Goal: Task Accomplishment & Management: Use online tool/utility

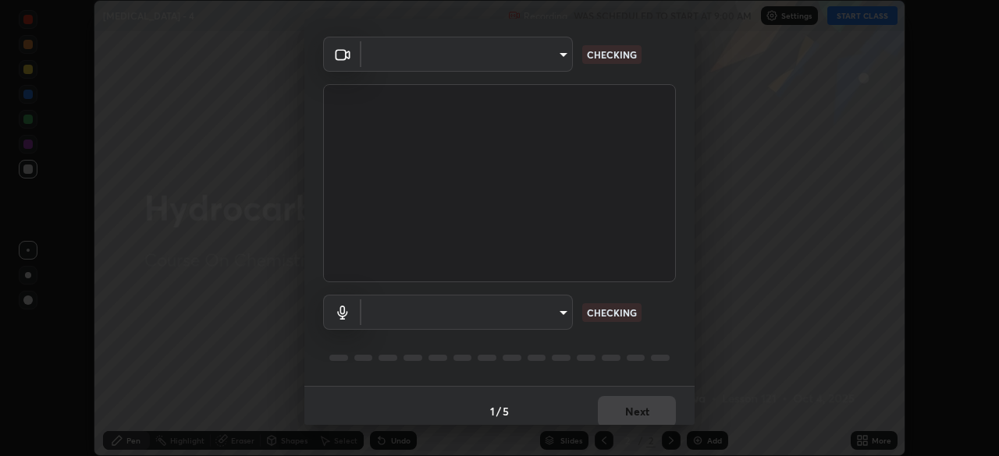
scroll to position [55, 0]
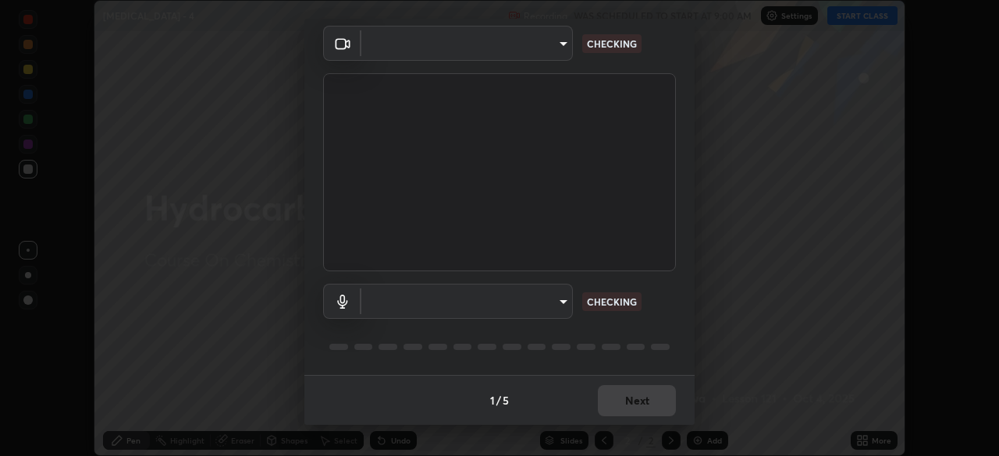
type input "5b0ce39d11be3a435715daab6ad7fa25508616855f5d18a60cdf0faa8df0ce2b"
type input "a79e2c37a3e820974fa073ddb46aa6e630d5ecfd19982edee8f34e1274aecea6"
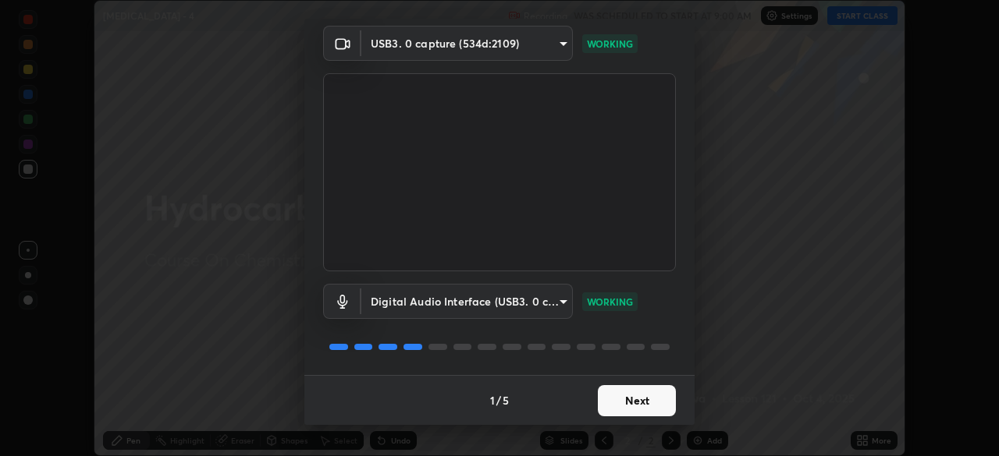
click at [634, 406] on button "Next" at bounding box center [637, 400] width 78 height 31
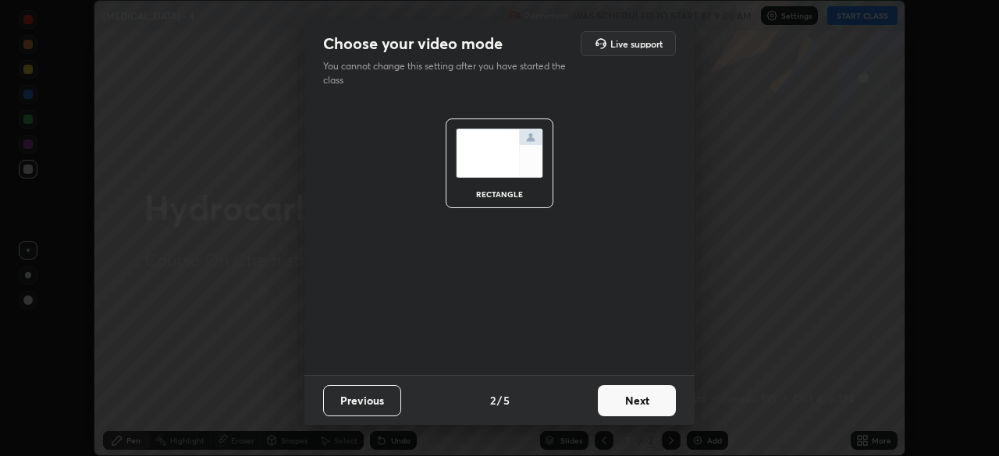
click at [627, 406] on button "Next" at bounding box center [637, 400] width 78 height 31
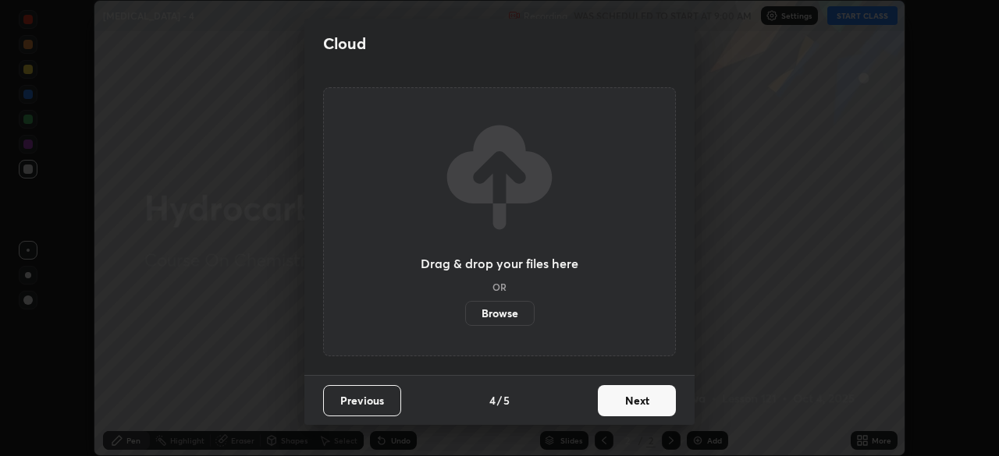
click at [626, 408] on button "Next" at bounding box center [637, 400] width 78 height 31
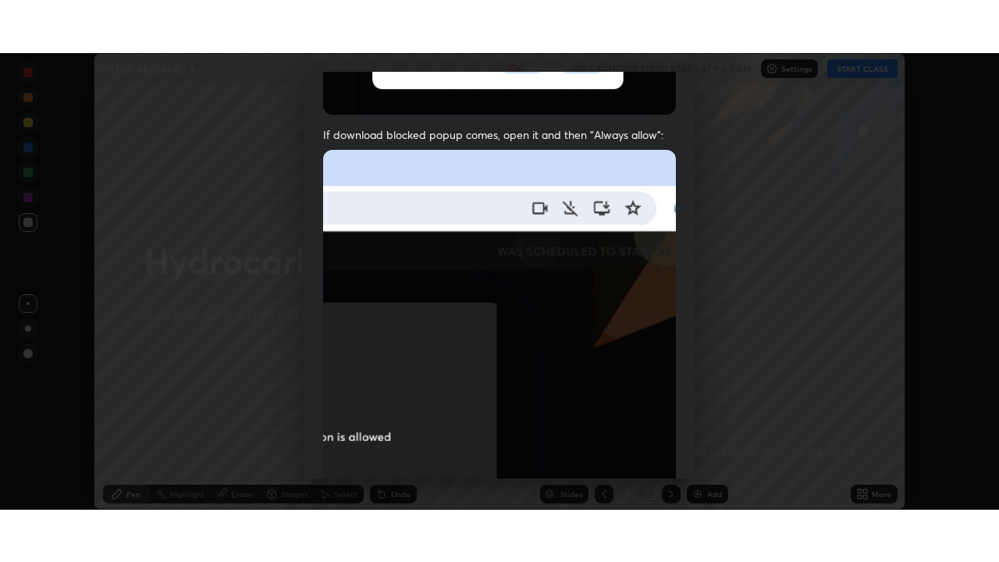
scroll to position [374, 0]
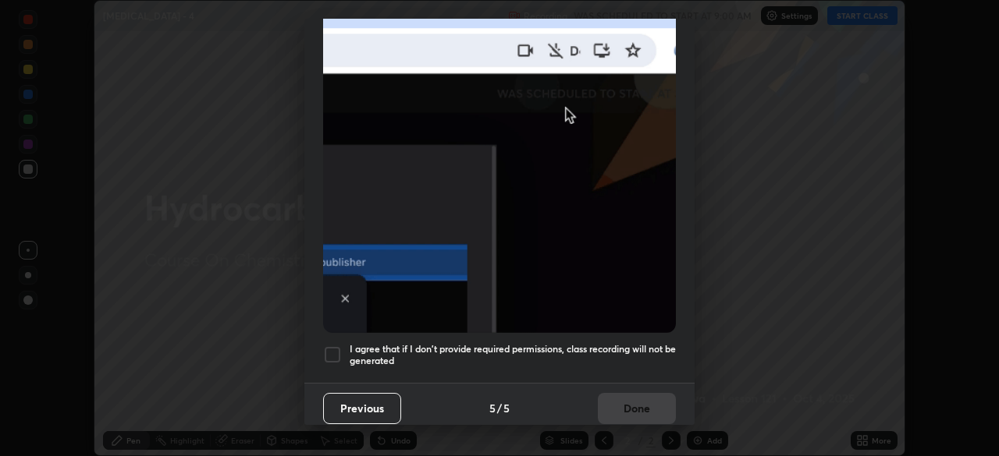
click at [335, 353] on div at bounding box center [332, 355] width 19 height 19
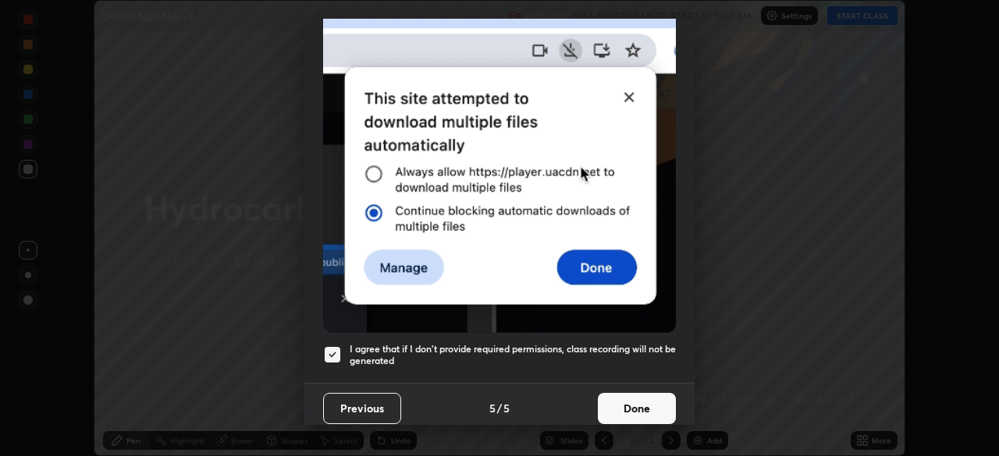
click at [616, 394] on button "Done" at bounding box center [637, 408] width 78 height 31
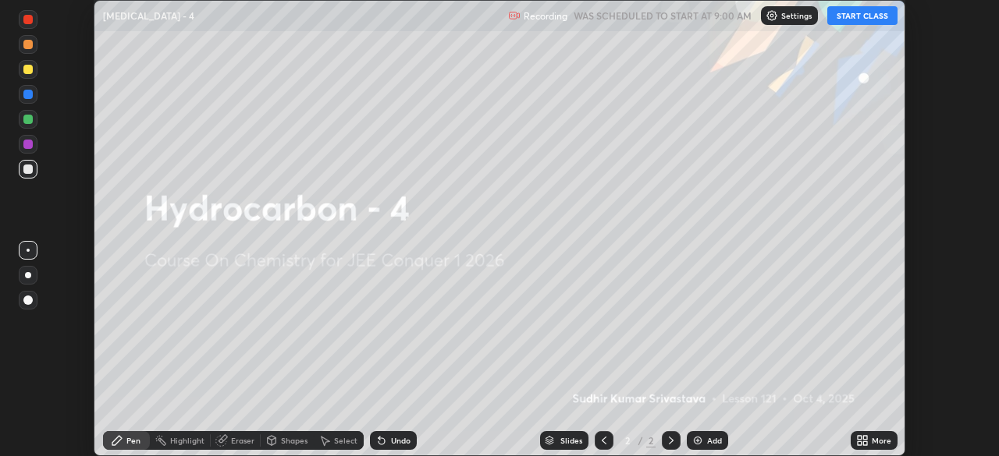
click at [843, 16] on button "START CLASS" at bounding box center [862, 15] width 70 height 19
click at [710, 442] on div "Add" at bounding box center [714, 441] width 15 height 8
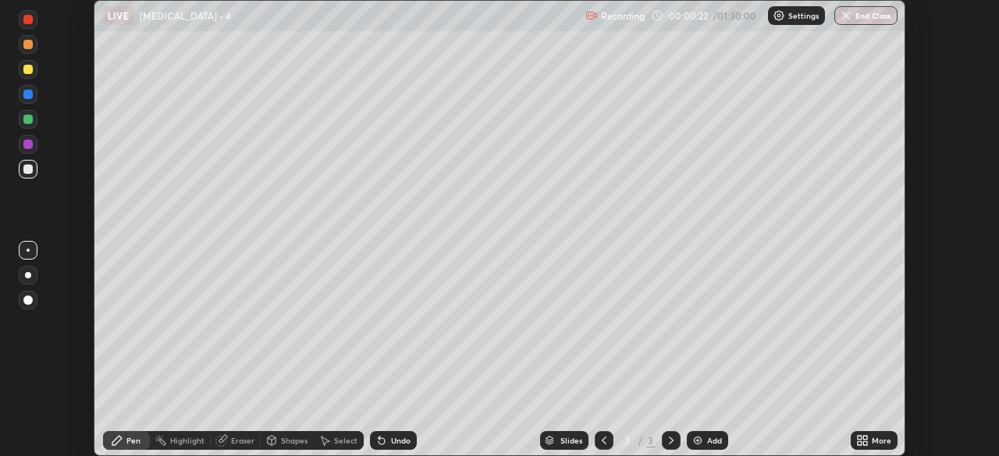
click at [864, 442] on icon at bounding box center [865, 444] width 4 height 4
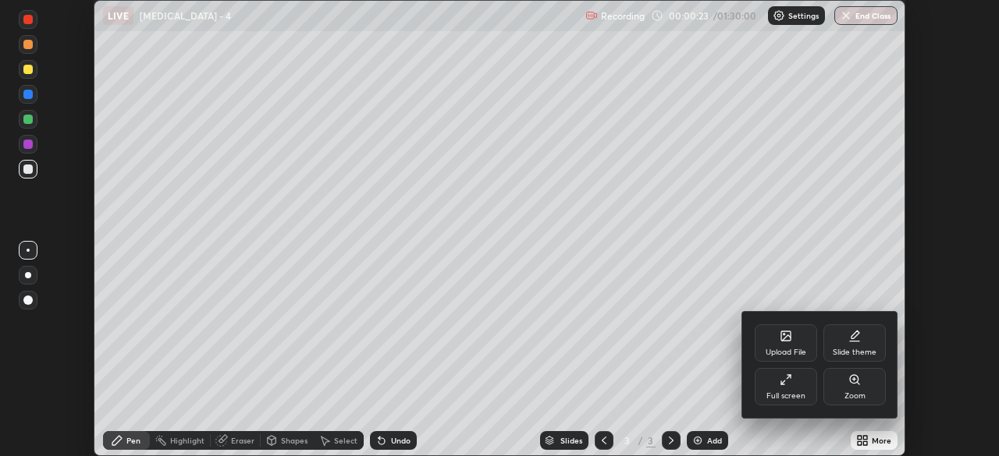
click at [781, 381] on icon at bounding box center [782, 382] width 3 height 3
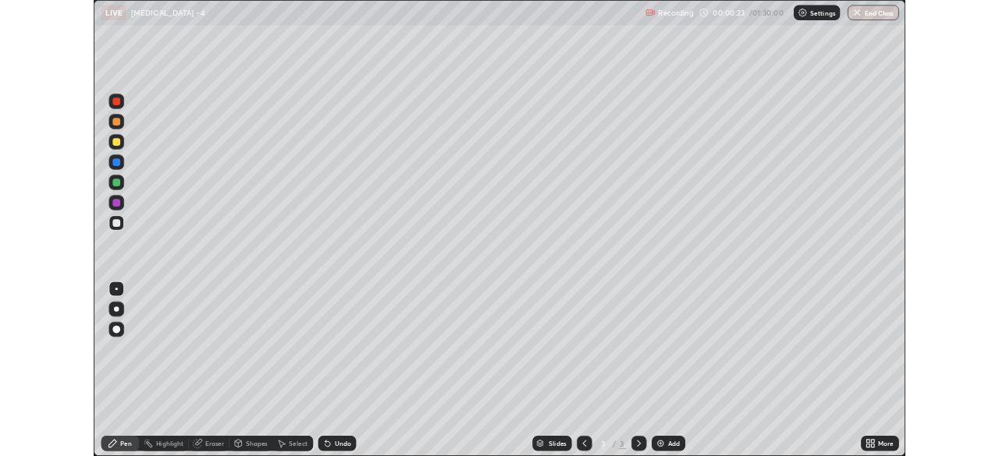
scroll to position [562, 999]
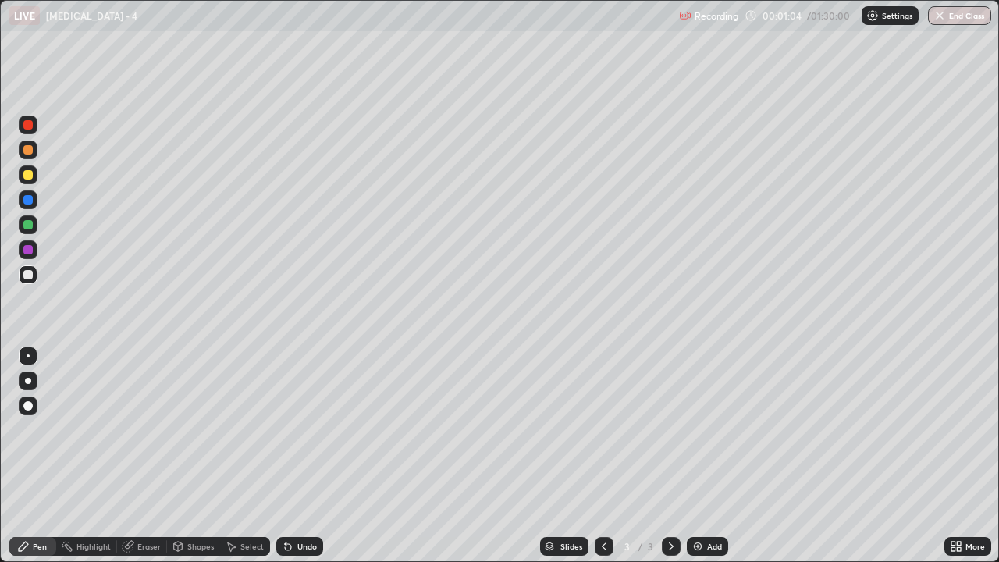
click at [148, 456] on div "Eraser" at bounding box center [148, 546] width 23 height 8
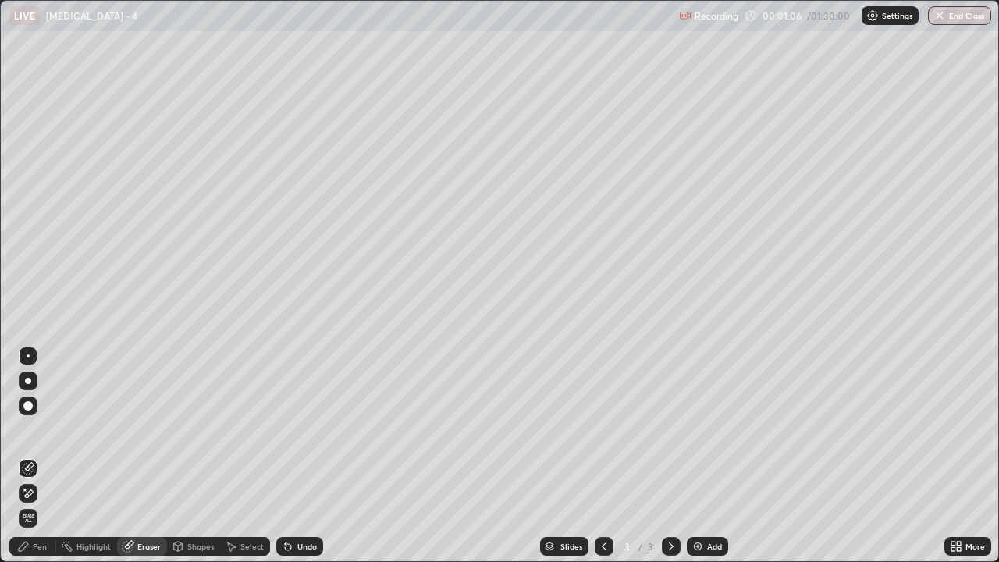
click at [29, 456] on icon at bounding box center [23, 546] width 12 height 12
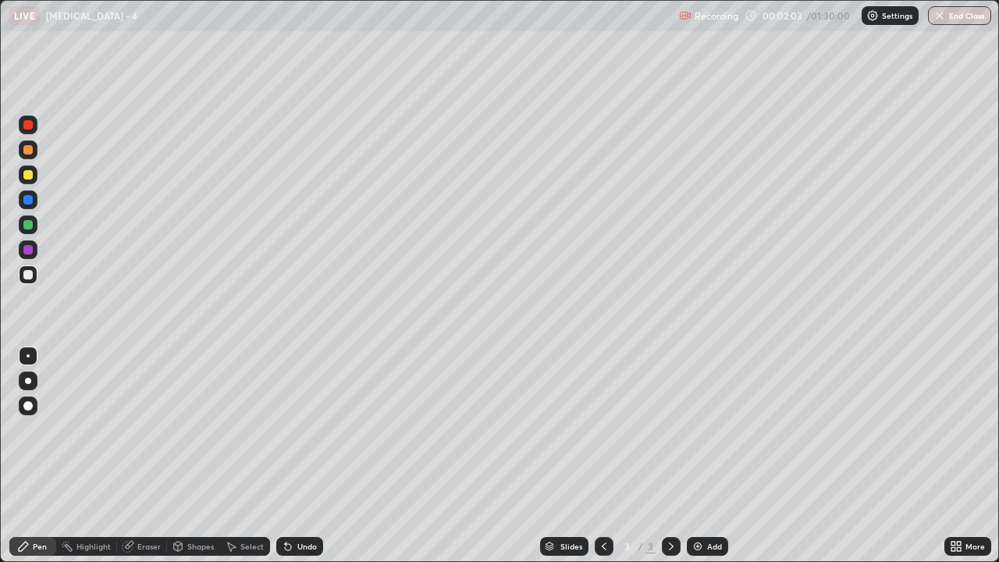
click at [146, 456] on div "Eraser" at bounding box center [148, 546] width 23 height 8
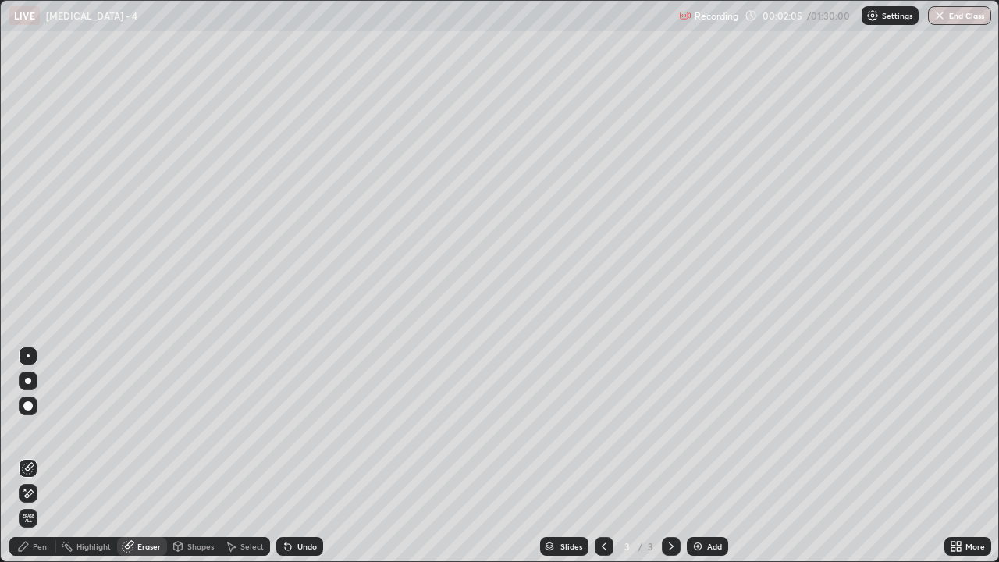
click at [41, 456] on div "Pen" at bounding box center [32, 546] width 47 height 19
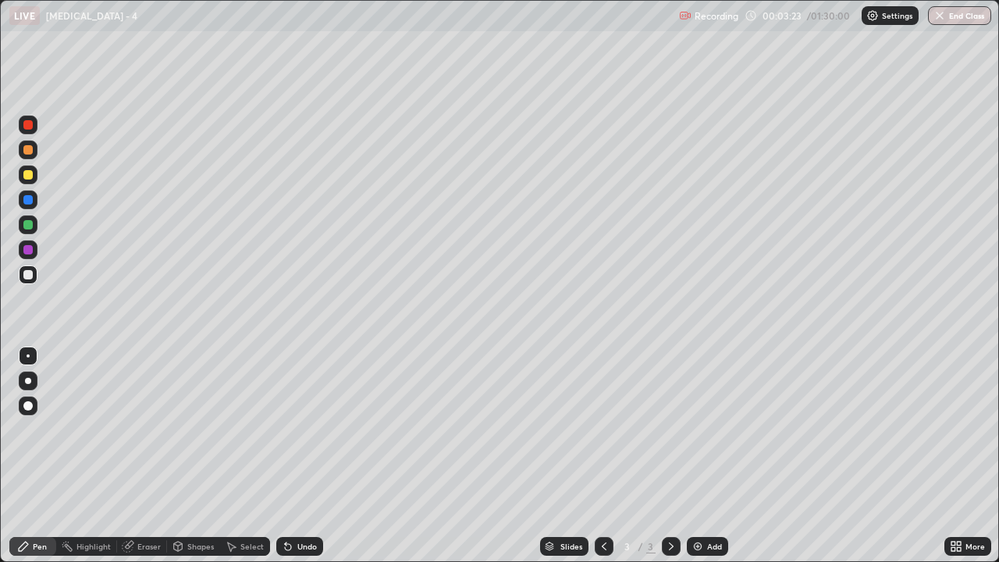
click at [154, 456] on div "Eraser" at bounding box center [142, 546] width 50 height 19
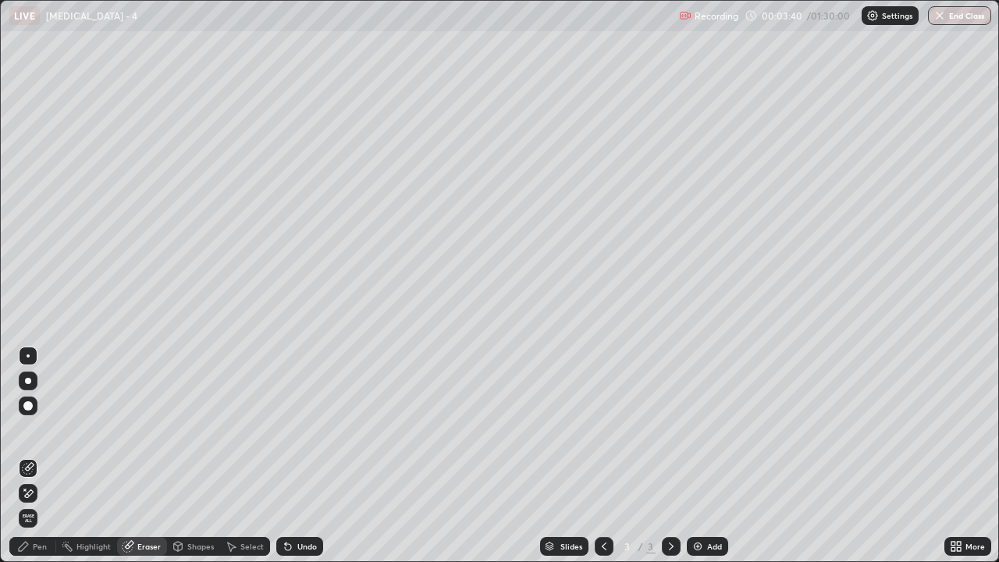
click at [34, 456] on div "Pen" at bounding box center [32, 546] width 47 height 19
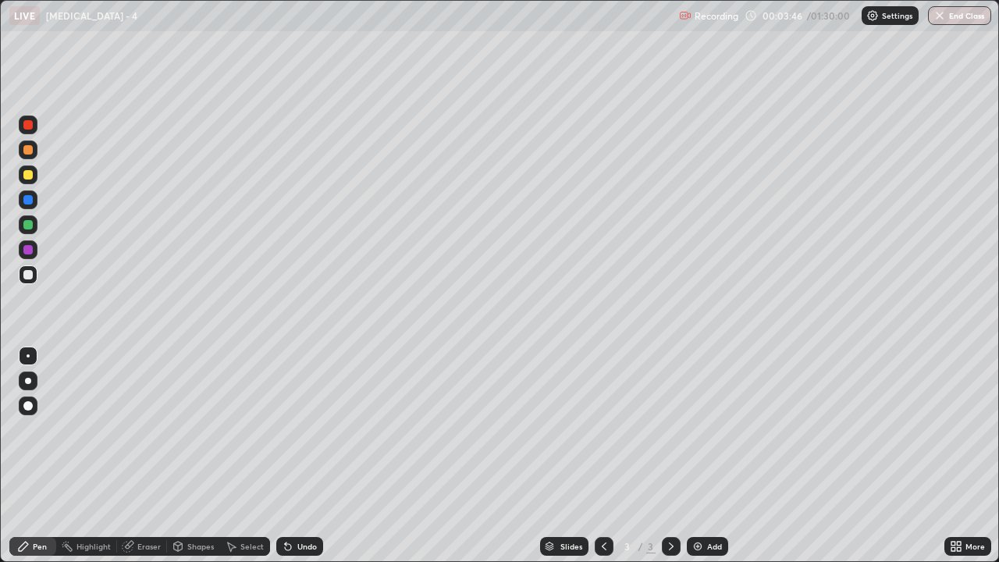
click at [142, 456] on div "Eraser" at bounding box center [148, 546] width 23 height 8
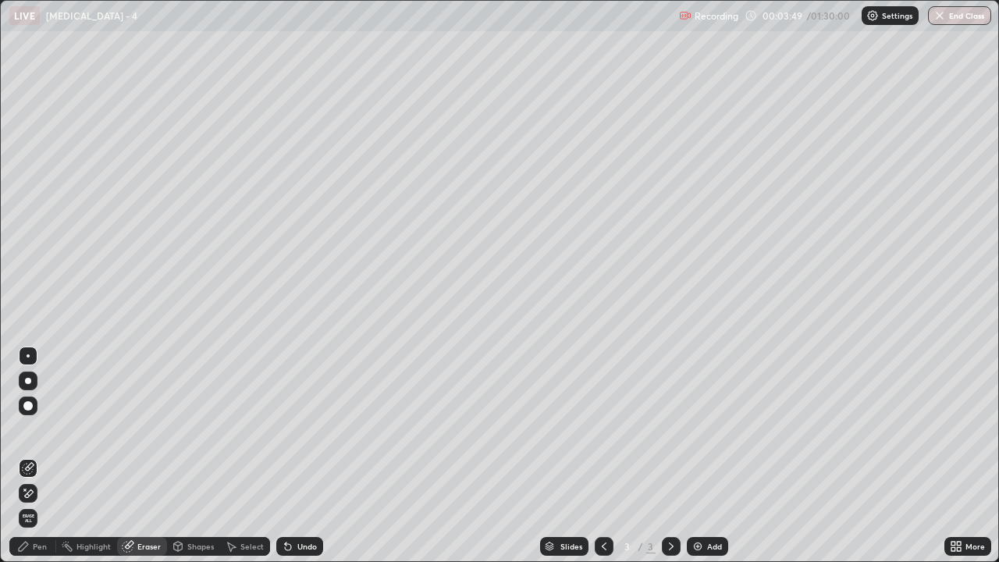
click at [36, 456] on div "Pen" at bounding box center [32, 546] width 47 height 19
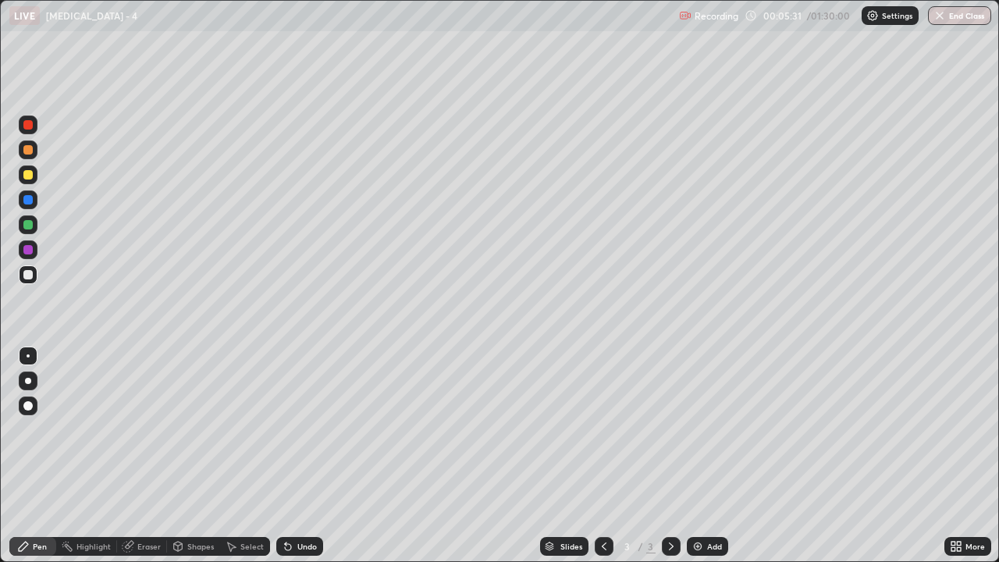
click at [151, 456] on div "Eraser" at bounding box center [148, 546] width 23 height 8
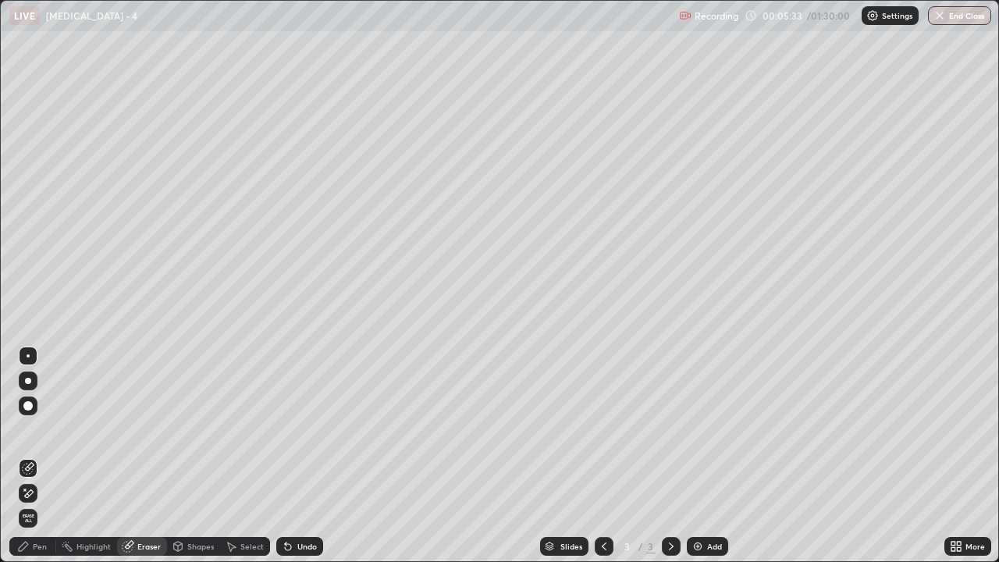
click at [35, 456] on div "Pen" at bounding box center [32, 546] width 47 height 19
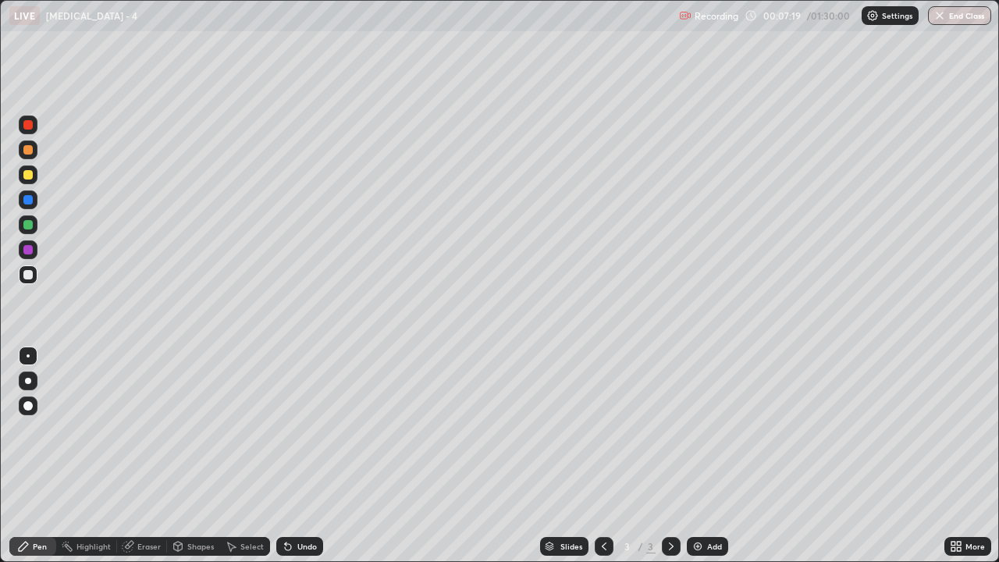
click at [147, 456] on div "Eraser" at bounding box center [148, 546] width 23 height 8
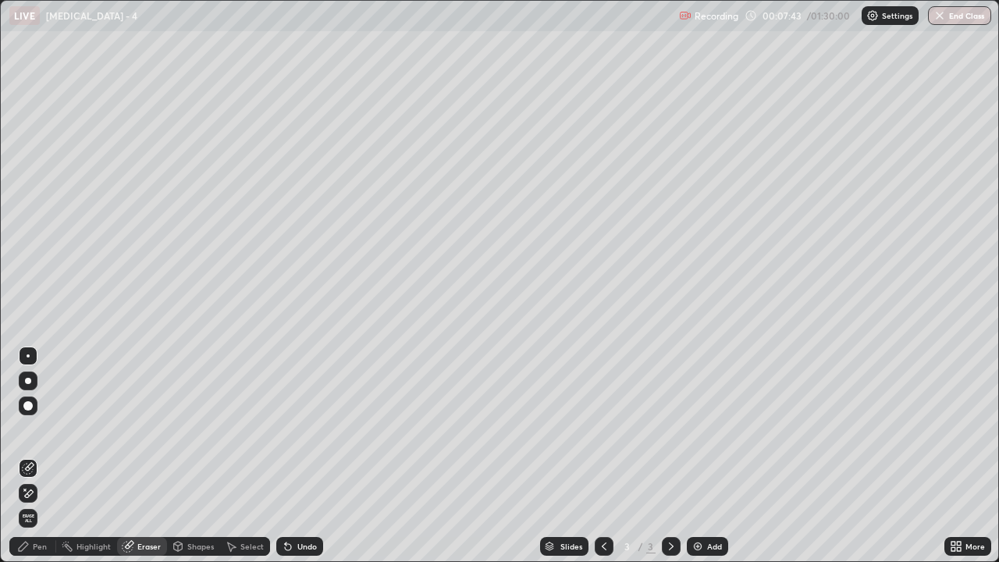
click at [45, 456] on div "Pen" at bounding box center [32, 546] width 47 height 19
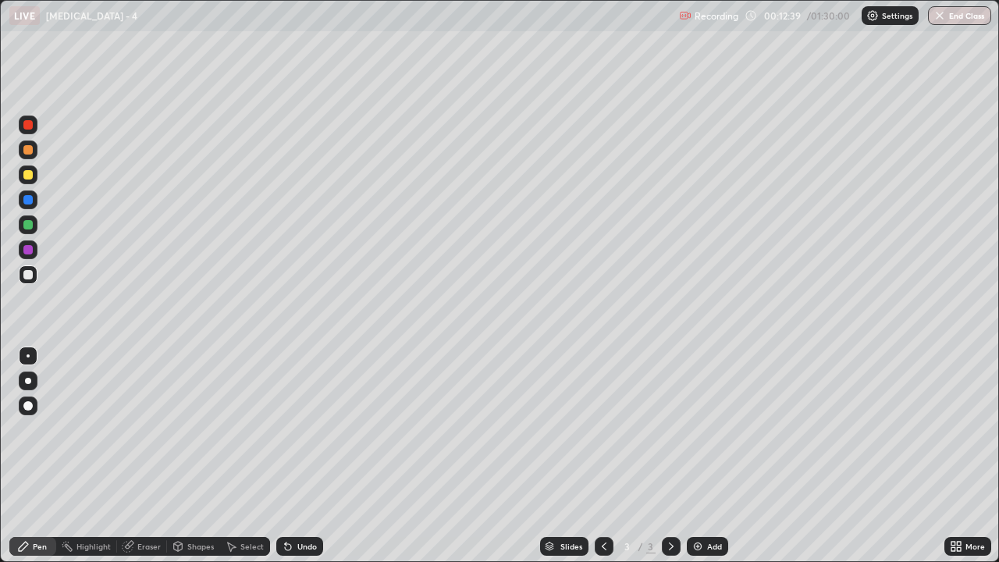
click at [711, 456] on div "Add" at bounding box center [707, 546] width 41 height 19
click at [150, 456] on div "Eraser" at bounding box center [142, 546] width 50 height 19
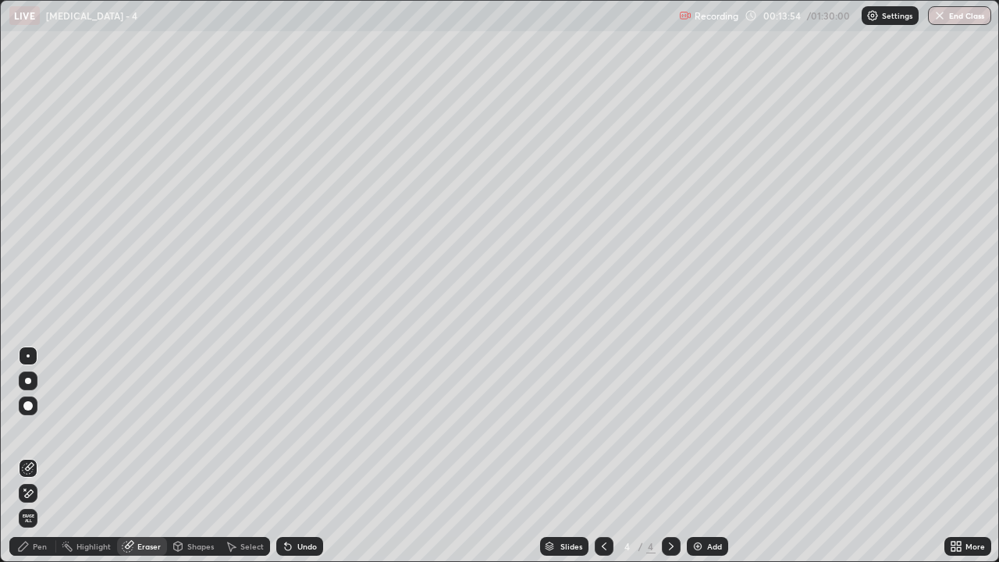
click at [46, 456] on div "Pen" at bounding box center [32, 546] width 47 height 19
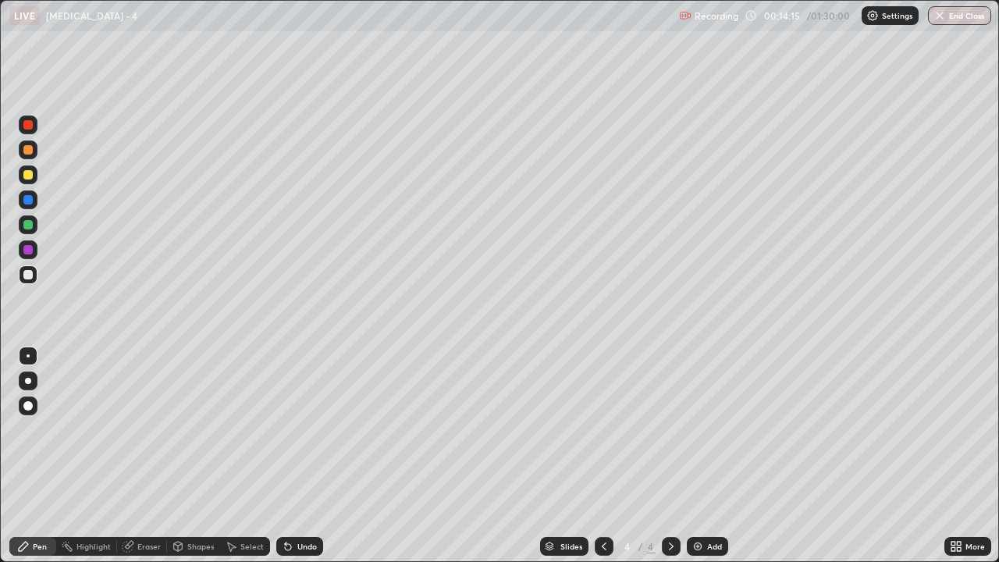
click at [148, 456] on div "Eraser" at bounding box center [148, 546] width 23 height 8
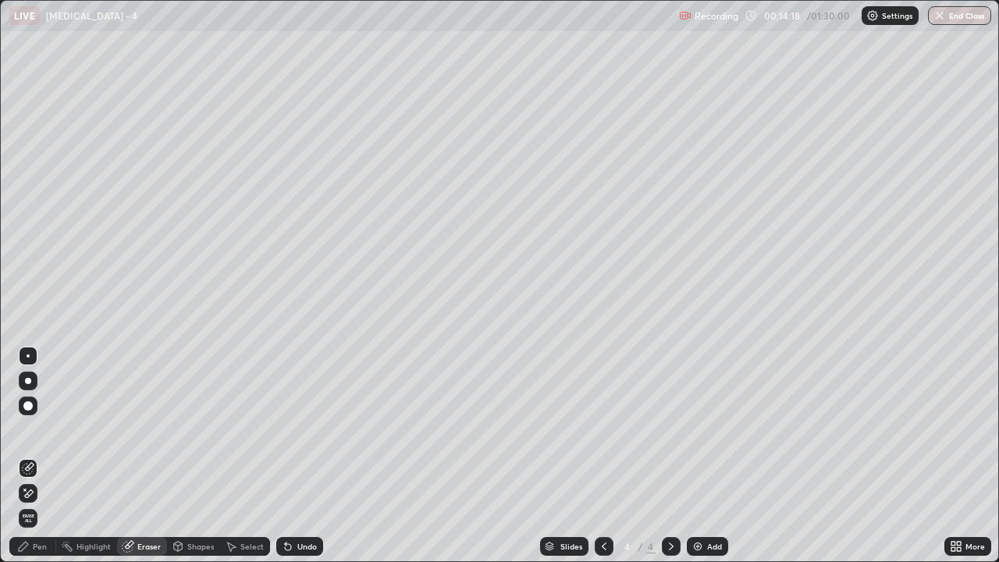
click at [45, 456] on div "Pen" at bounding box center [40, 546] width 14 height 8
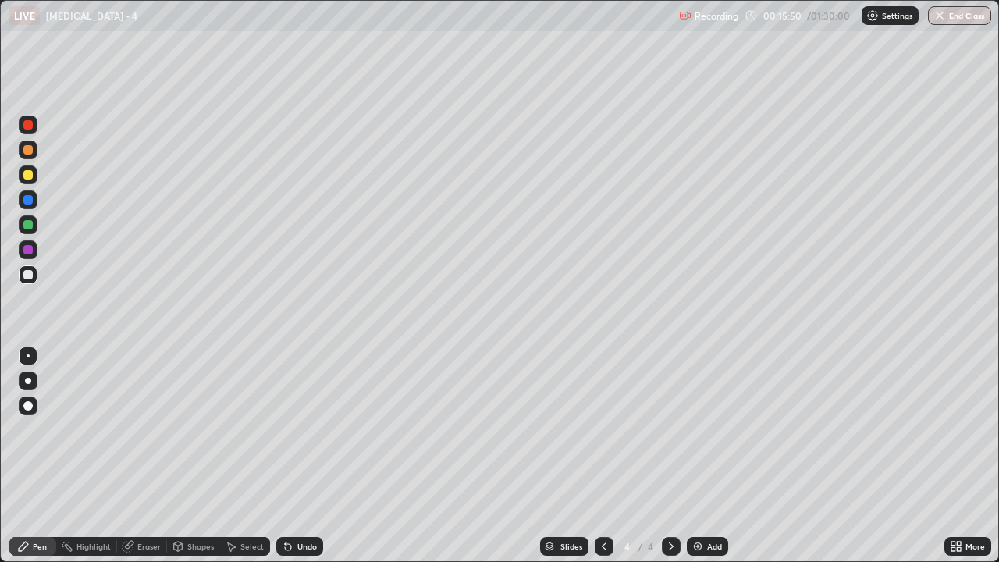
click at [146, 456] on div "Eraser" at bounding box center [148, 546] width 23 height 8
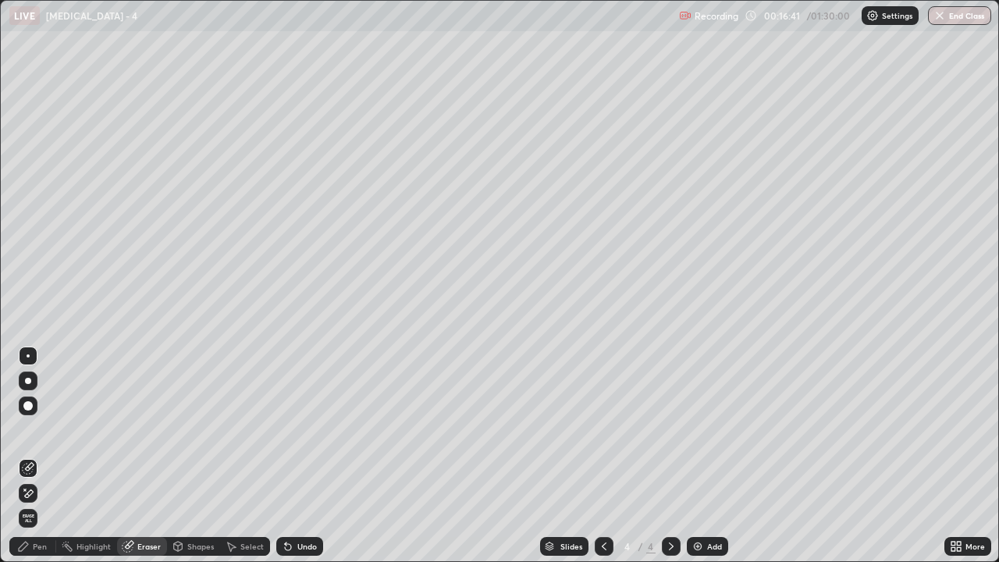
click at [44, 456] on div "Pen" at bounding box center [40, 546] width 14 height 8
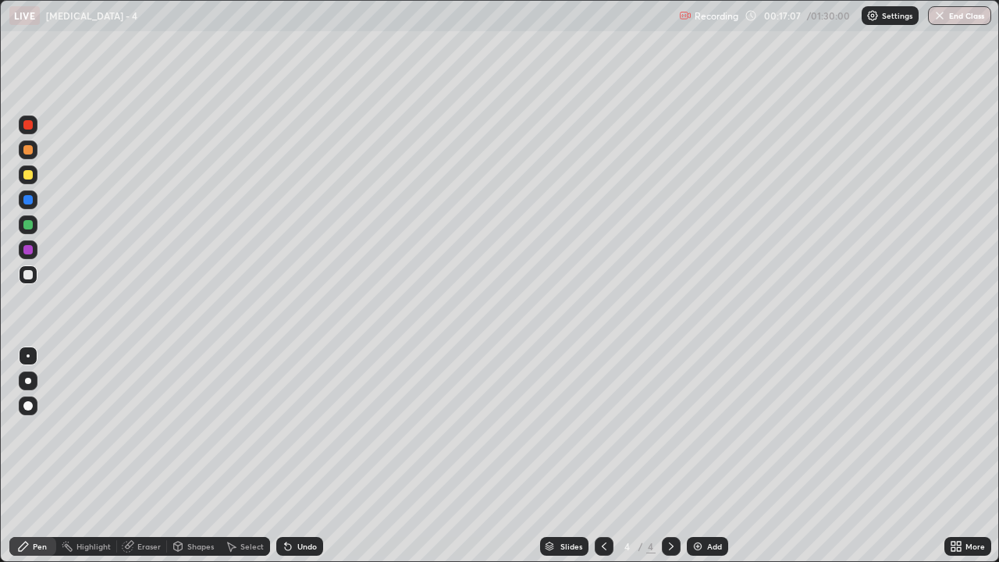
click at [145, 456] on div "Eraser" at bounding box center [148, 546] width 23 height 8
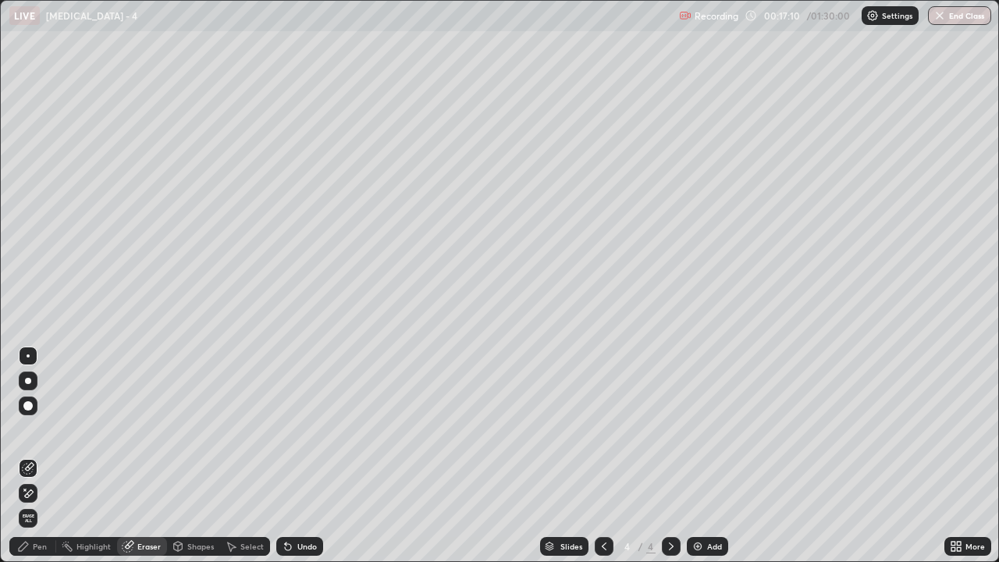
click at [41, 456] on div "Pen" at bounding box center [32, 546] width 47 height 19
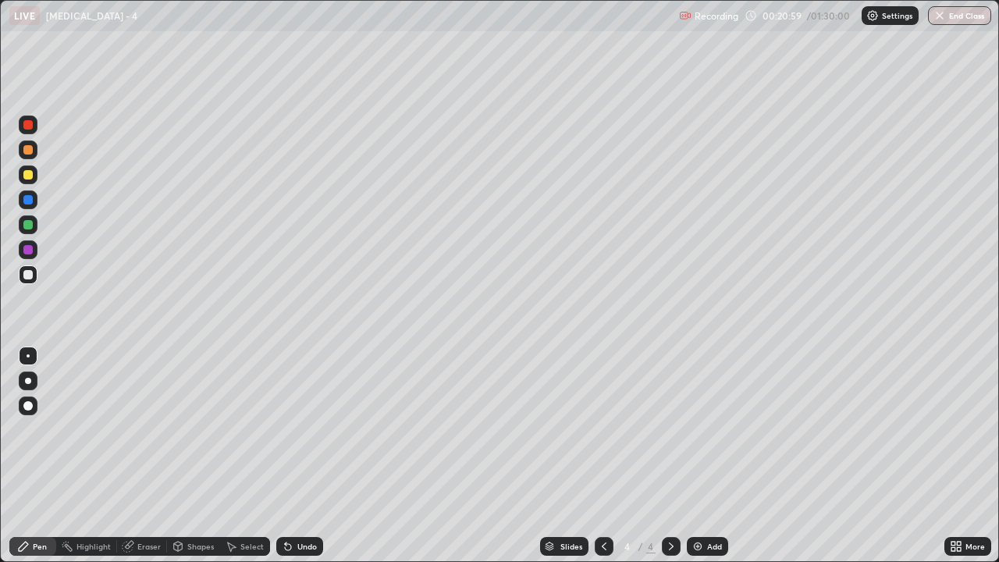
click at [717, 456] on div "Add" at bounding box center [714, 546] width 15 height 8
click at [143, 456] on div "Eraser" at bounding box center [148, 546] width 23 height 8
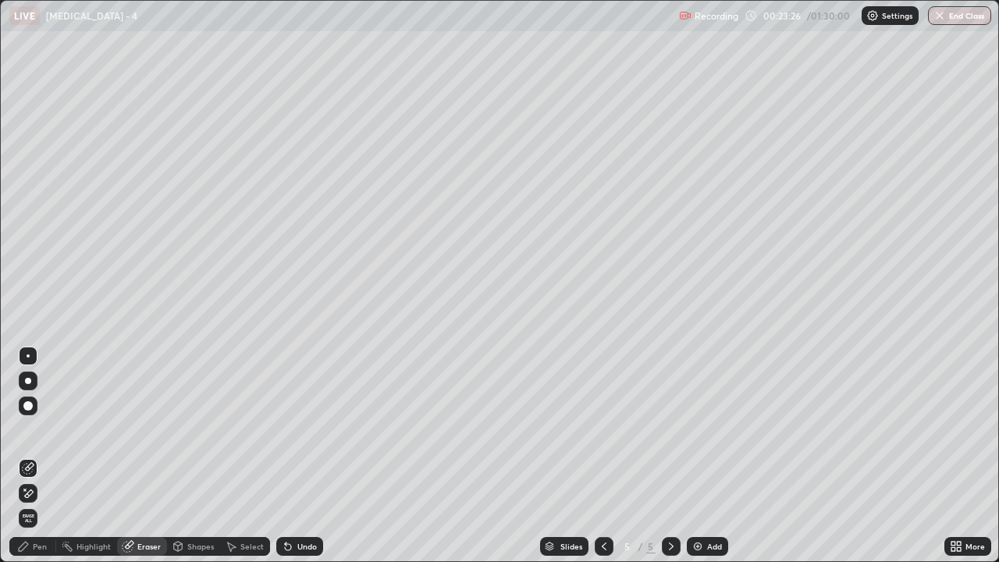
click at [39, 456] on div "Pen" at bounding box center [40, 546] width 14 height 8
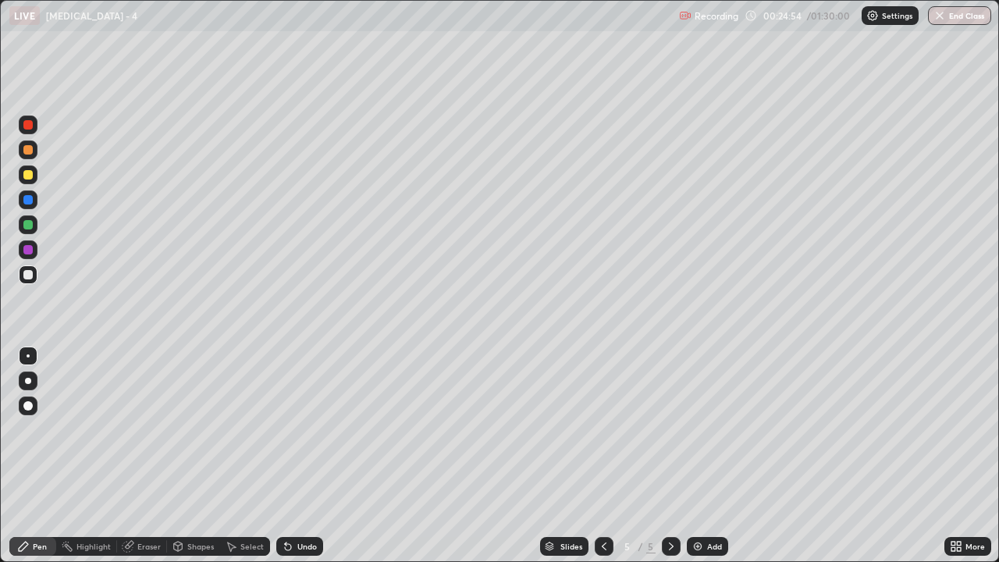
click at [151, 456] on div "Eraser" at bounding box center [148, 546] width 23 height 8
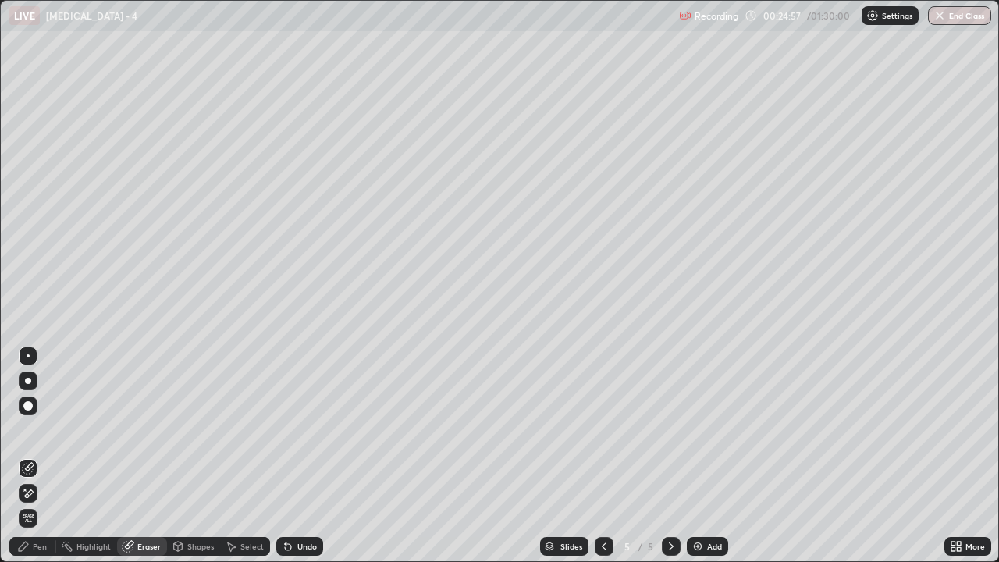
click at [34, 456] on div "Pen" at bounding box center [40, 546] width 14 height 8
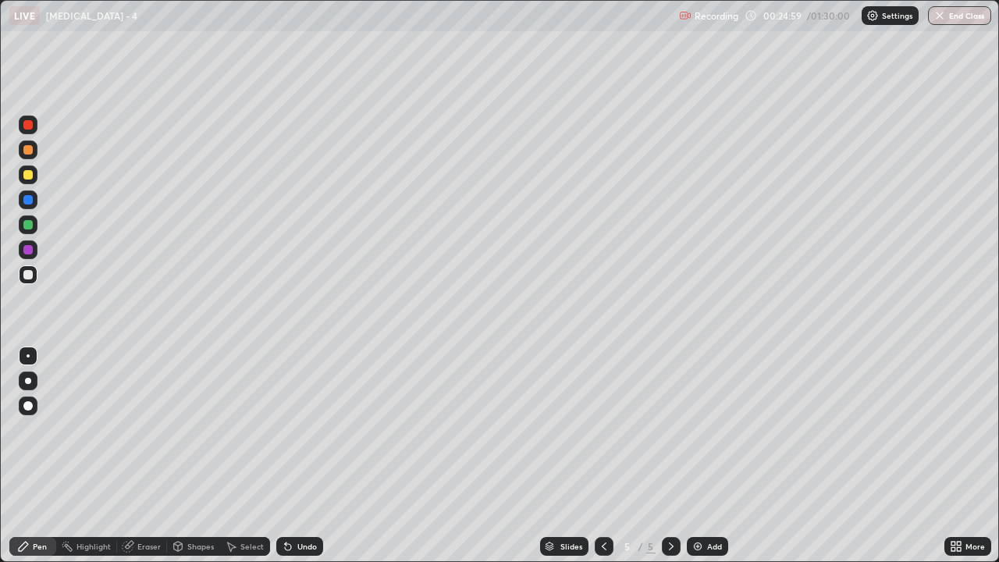
click at [155, 456] on div "Eraser" at bounding box center [148, 546] width 23 height 8
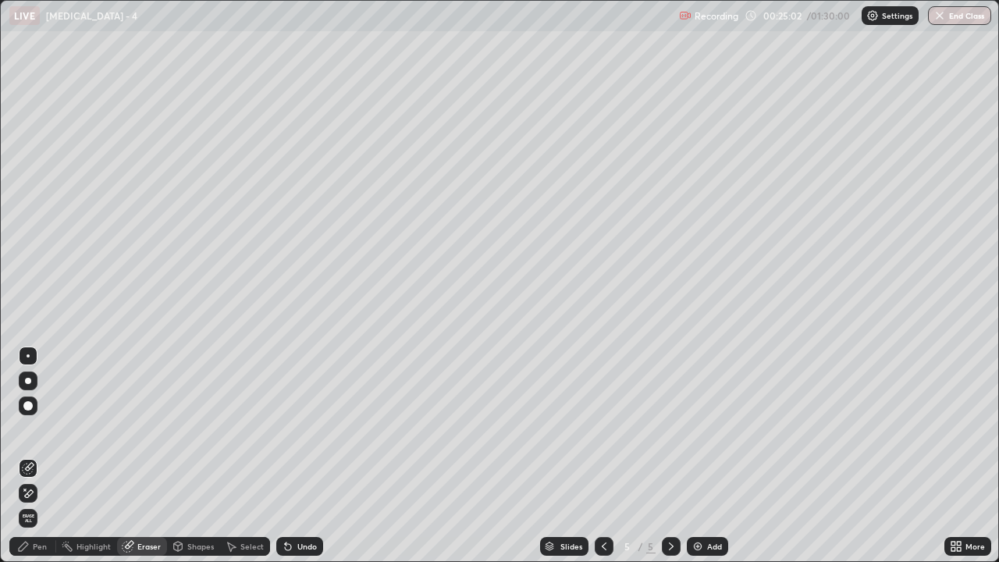
click at [35, 456] on div "Pen" at bounding box center [40, 546] width 14 height 8
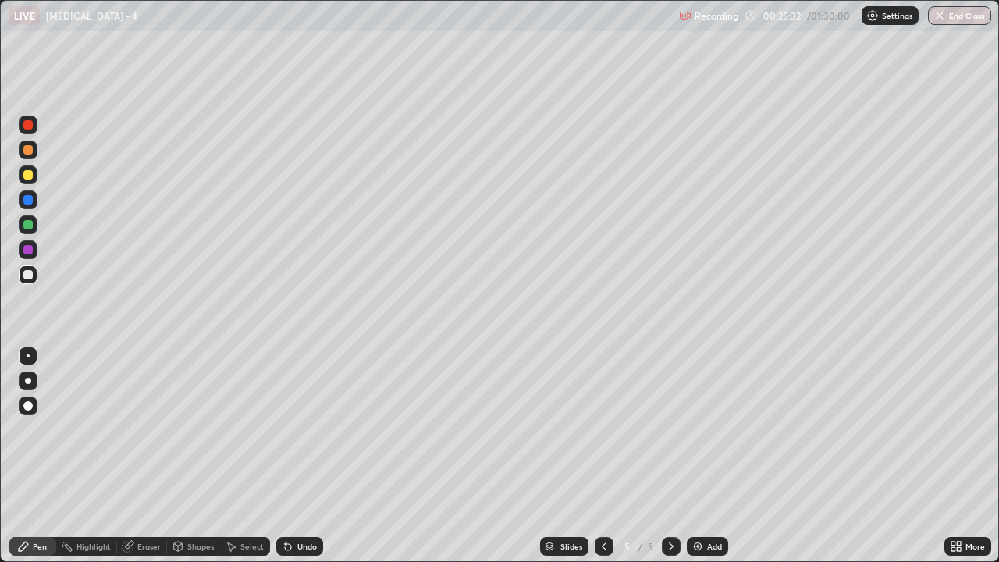
click at [711, 456] on div "Add" at bounding box center [714, 546] width 15 height 8
click at [151, 456] on div "Eraser" at bounding box center [148, 546] width 23 height 8
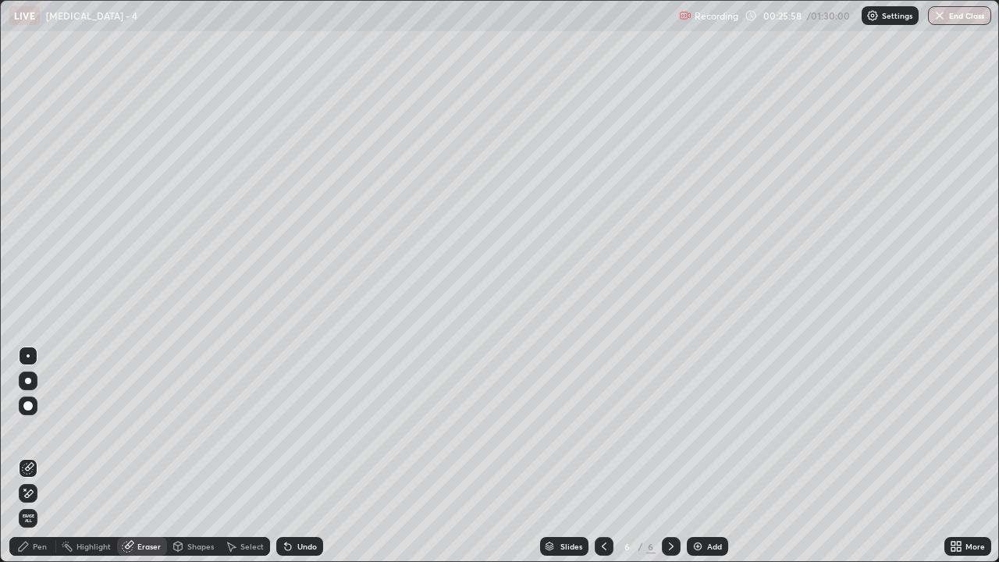
click at [48, 456] on div "Pen" at bounding box center [32, 546] width 47 height 19
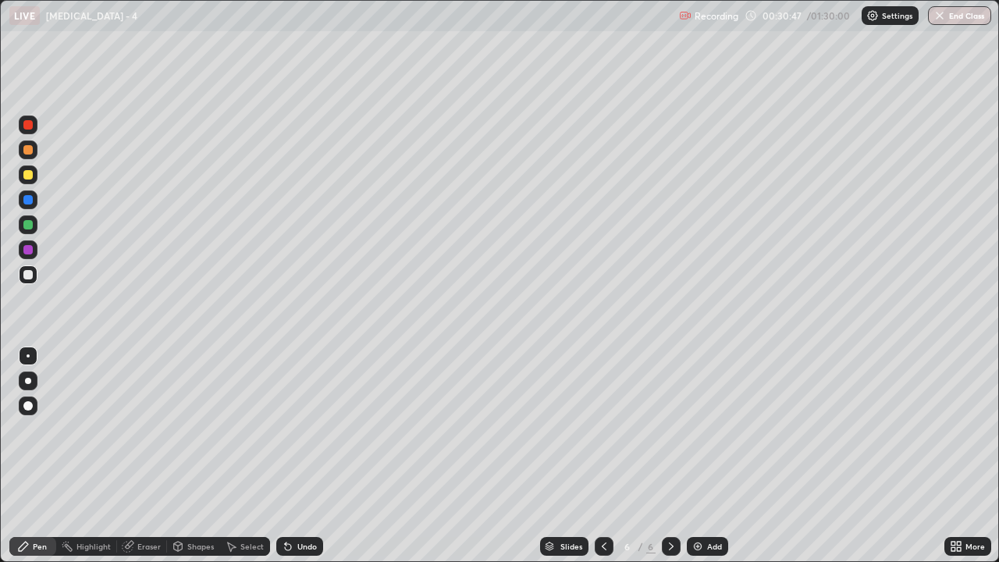
click at [701, 456] on img at bounding box center [697, 546] width 12 height 12
click at [152, 456] on div "Eraser" at bounding box center [142, 546] width 50 height 19
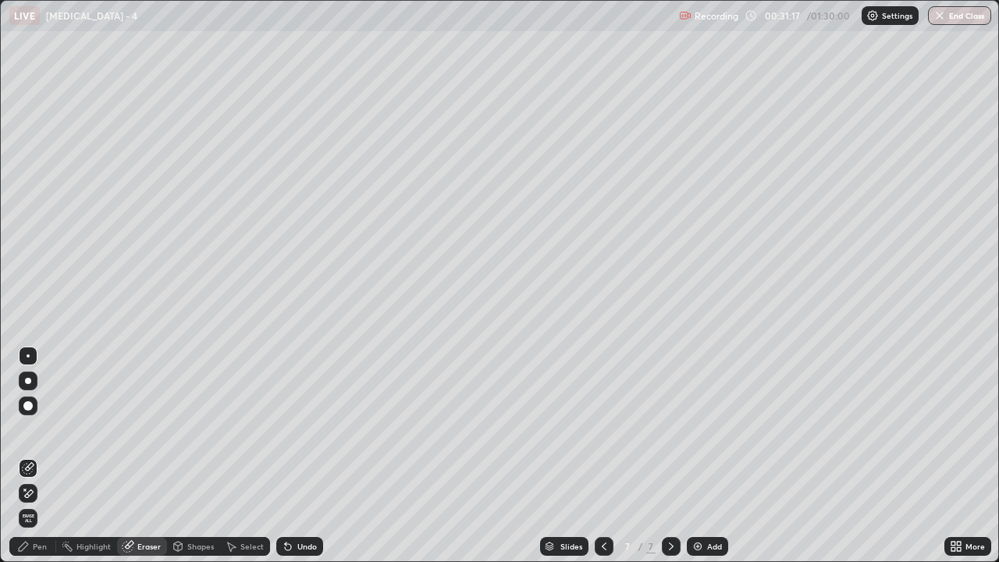
click at [37, 456] on div "Pen" at bounding box center [32, 546] width 47 height 19
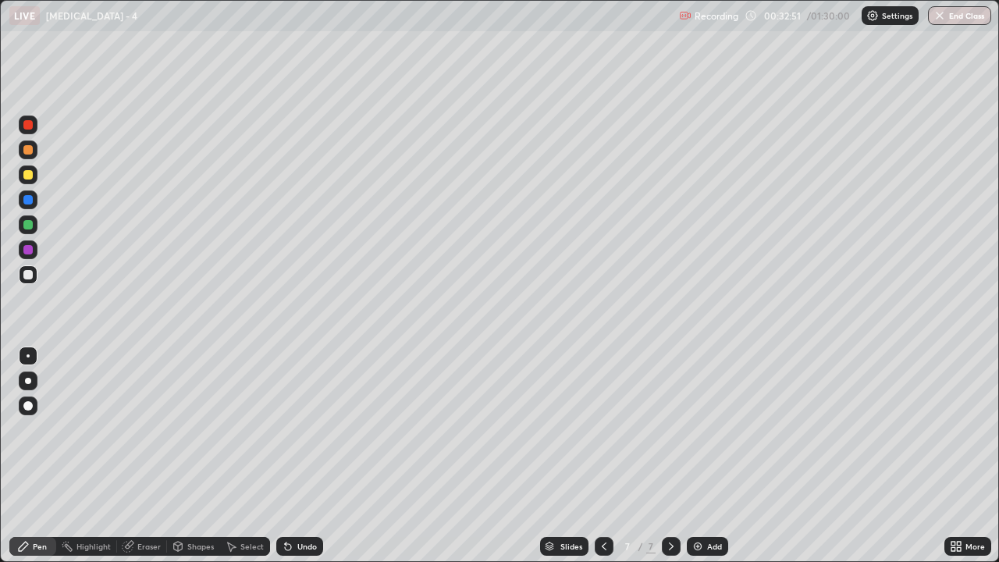
click at [148, 456] on div "Eraser" at bounding box center [148, 546] width 23 height 8
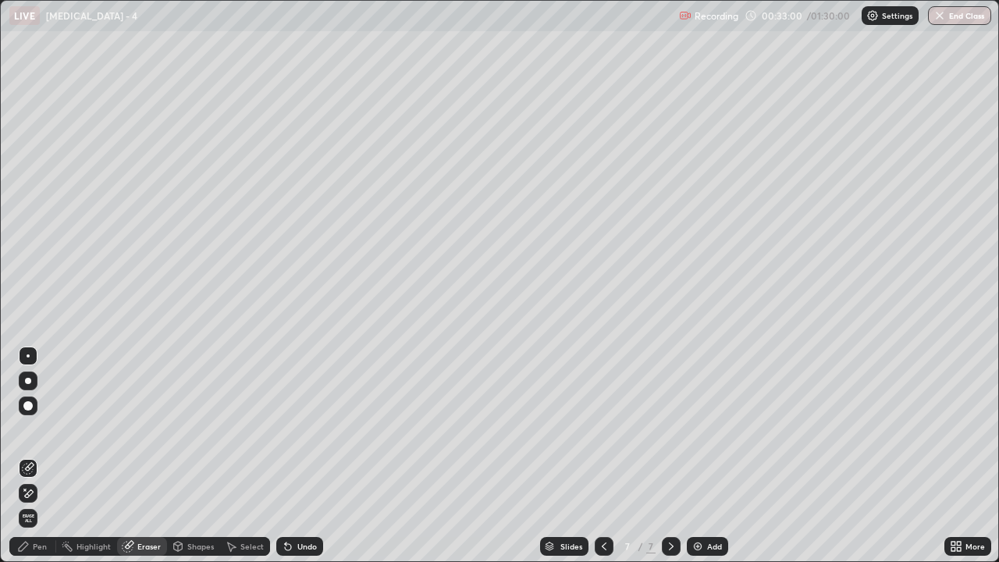
click at [40, 456] on div "Pen" at bounding box center [40, 546] width 14 height 8
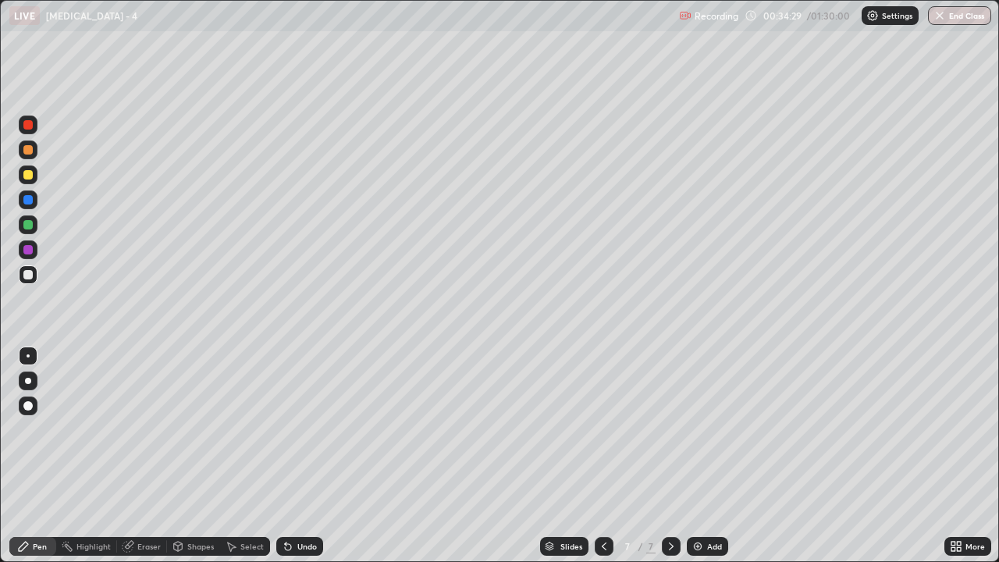
click at [148, 456] on div "Eraser" at bounding box center [148, 546] width 23 height 8
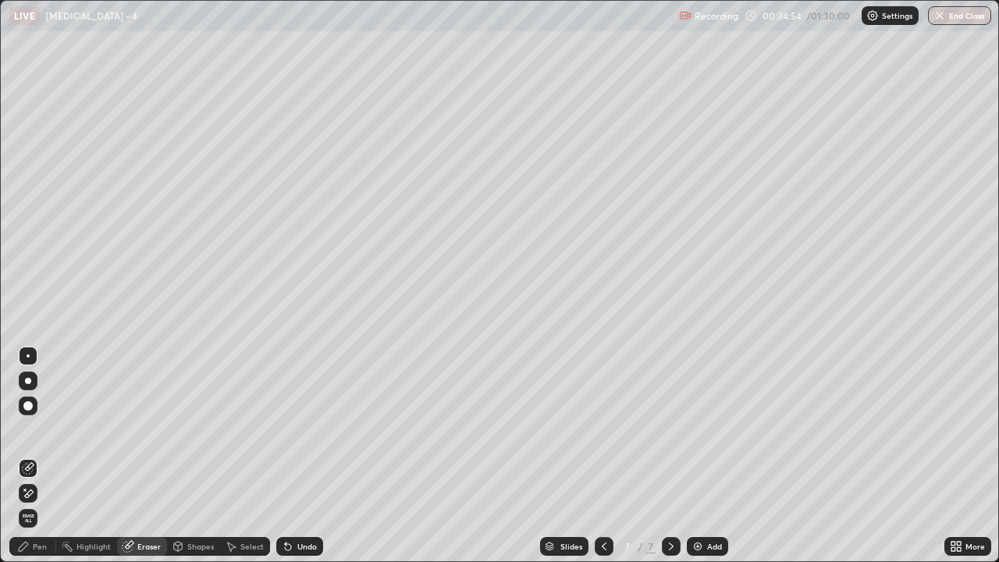
click at [40, 456] on div "Pen" at bounding box center [40, 546] width 14 height 8
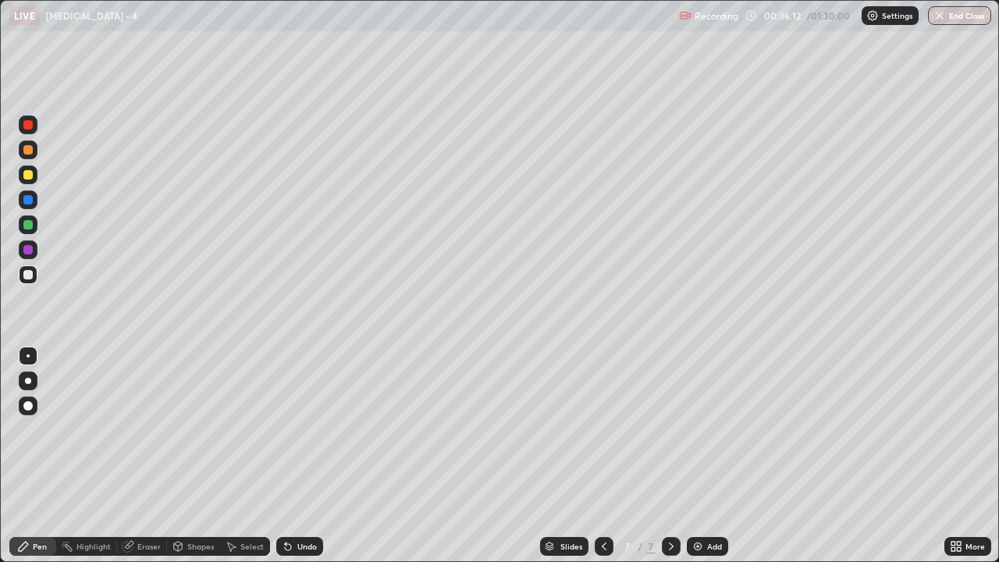
click at [711, 456] on div "Add" at bounding box center [714, 546] width 15 height 8
click at [716, 456] on div "Add" at bounding box center [714, 546] width 15 height 8
click at [598, 456] on icon at bounding box center [604, 546] width 12 height 12
click at [674, 456] on div at bounding box center [671, 546] width 19 height 19
click at [604, 456] on icon at bounding box center [604, 546] width 12 height 12
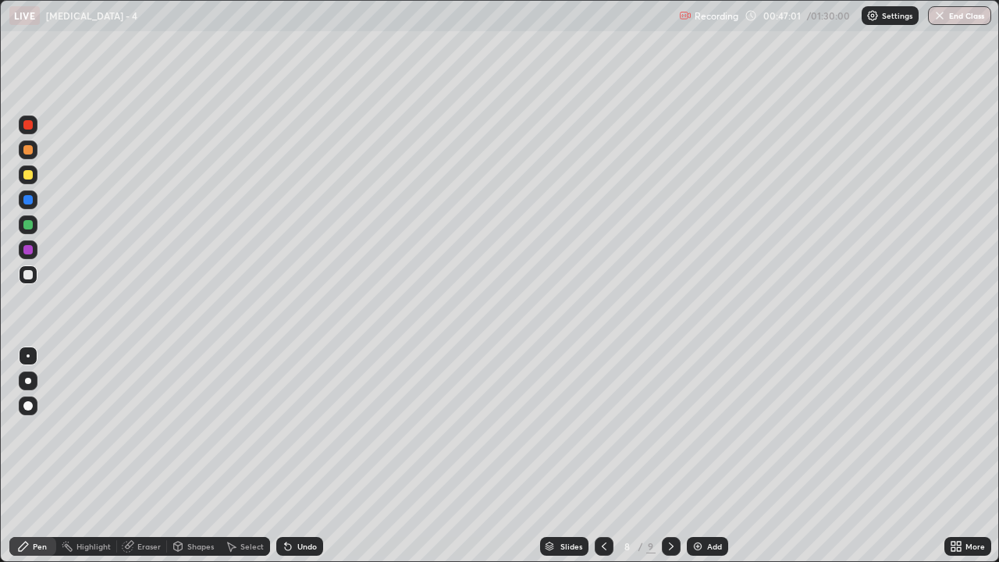
click at [797, 11] on div "Recording 00:47:01 / 01:30:00 Settings End Class" at bounding box center [835, 16] width 312 height 30
click at [669, 456] on icon at bounding box center [671, 546] width 12 height 12
click at [671, 456] on icon at bounding box center [671, 546] width 12 height 12
click at [711, 456] on div "Add" at bounding box center [714, 546] width 15 height 8
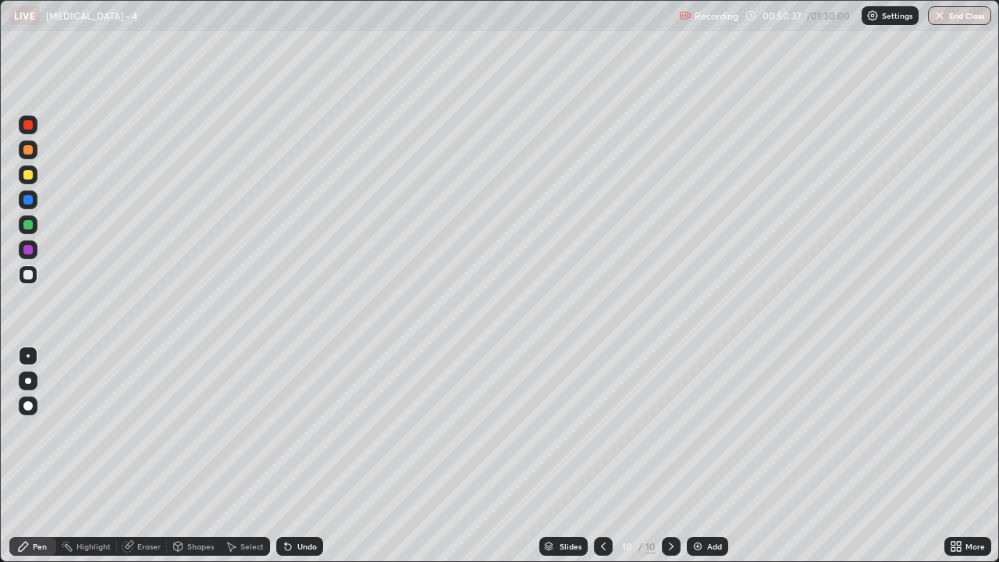
click at [160, 456] on div "Eraser" at bounding box center [142, 546] width 50 height 19
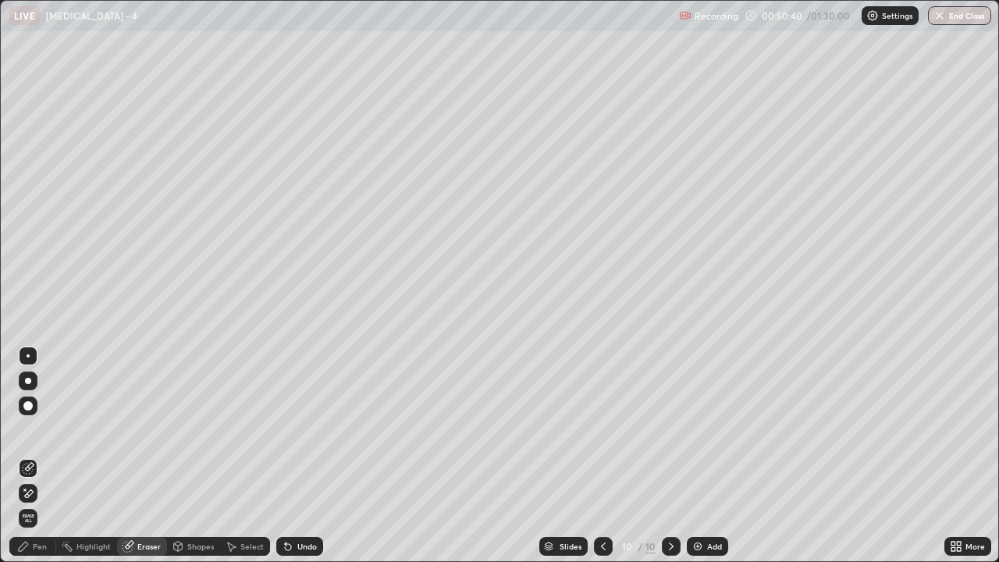
click at [48, 456] on div "Pen" at bounding box center [32, 546] width 47 height 19
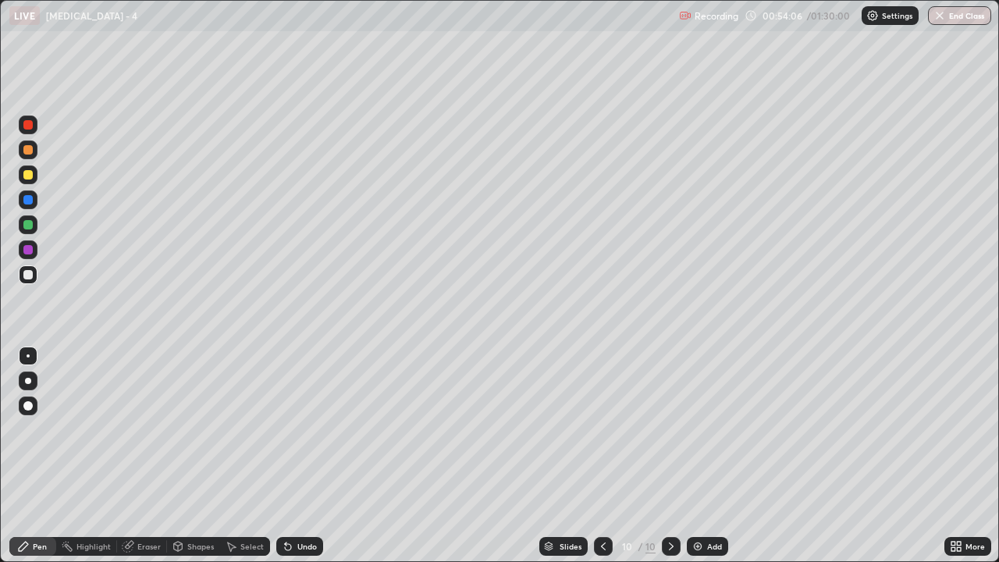
click at [601, 456] on div at bounding box center [603, 545] width 19 height 31
click at [607, 456] on icon at bounding box center [603, 546] width 12 height 12
click at [669, 456] on icon at bounding box center [671, 546] width 12 height 12
click at [670, 456] on icon at bounding box center [671, 546] width 12 height 12
click at [603, 456] on icon at bounding box center [603, 546] width 5 height 8
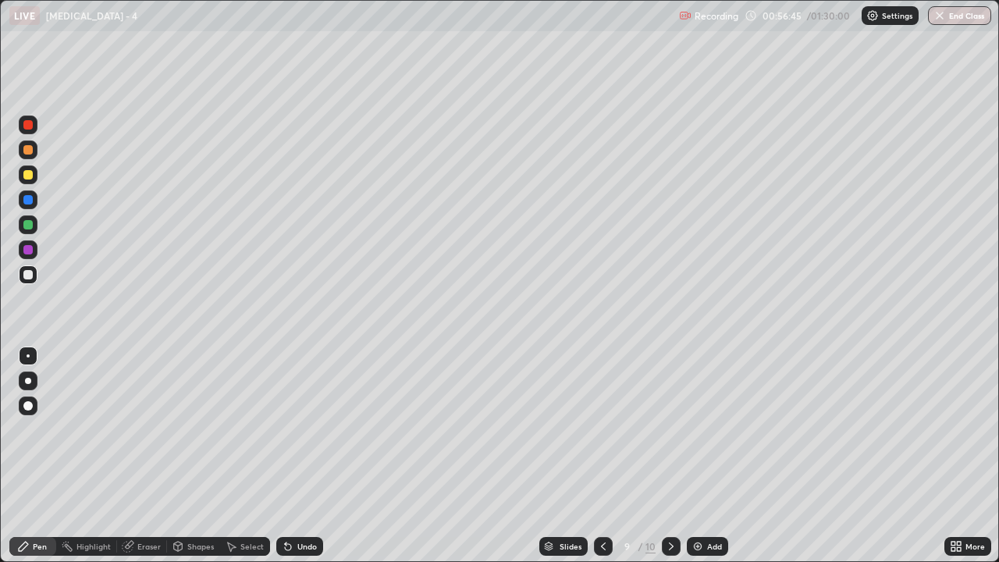
click at [604, 456] on div at bounding box center [603, 546] width 19 height 19
click at [665, 456] on icon at bounding box center [671, 546] width 12 height 12
click at [670, 456] on icon at bounding box center [671, 546] width 5 height 8
click at [672, 456] on icon at bounding box center [671, 546] width 12 height 12
click at [669, 456] on div at bounding box center [671, 546] width 19 height 19
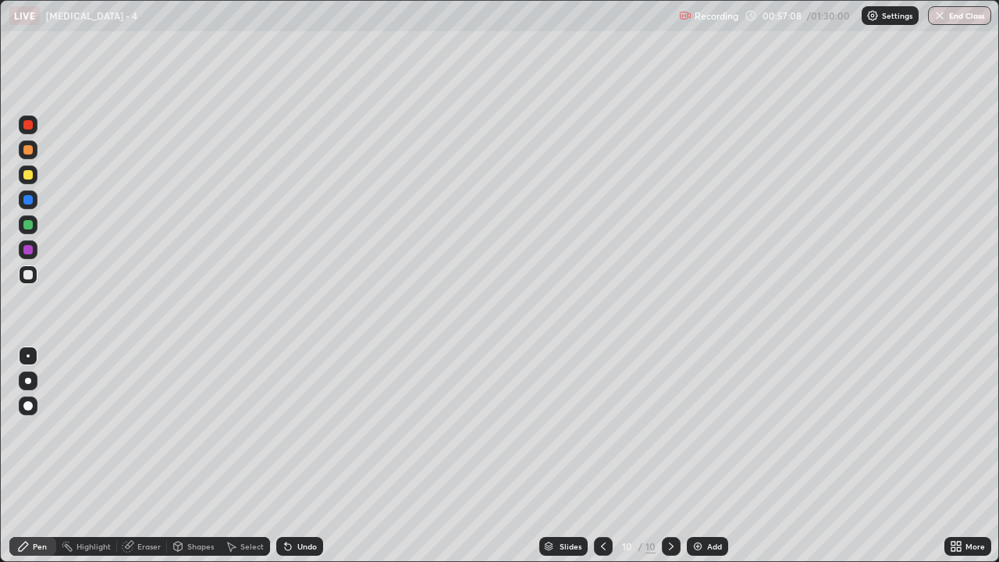
click at [719, 456] on div "Add" at bounding box center [714, 546] width 15 height 8
click at [40, 456] on div "Pen" at bounding box center [40, 546] width 14 height 8
click at [147, 456] on div "Eraser" at bounding box center [142, 546] width 50 height 19
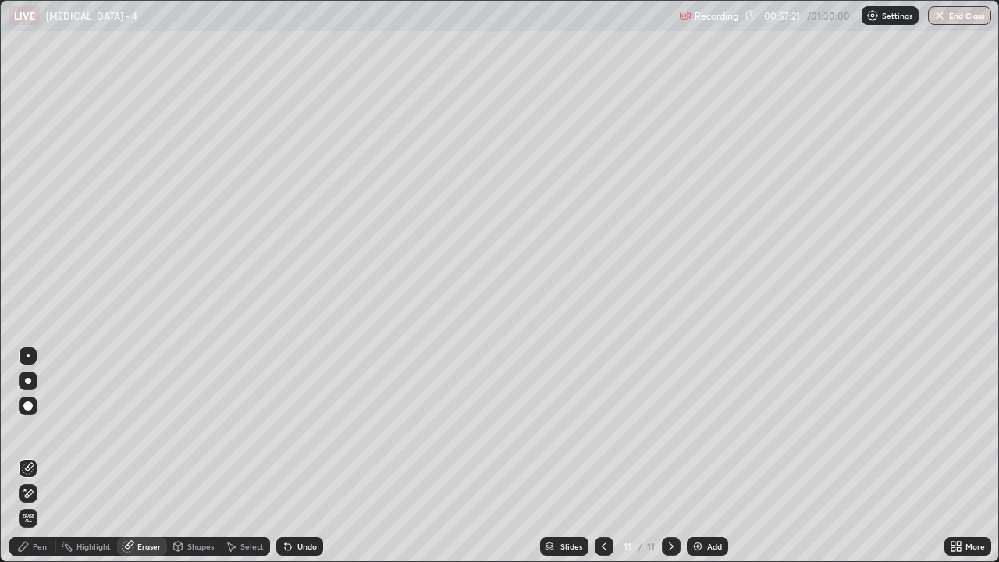
click at [45, 456] on div "Pen" at bounding box center [32, 546] width 47 height 19
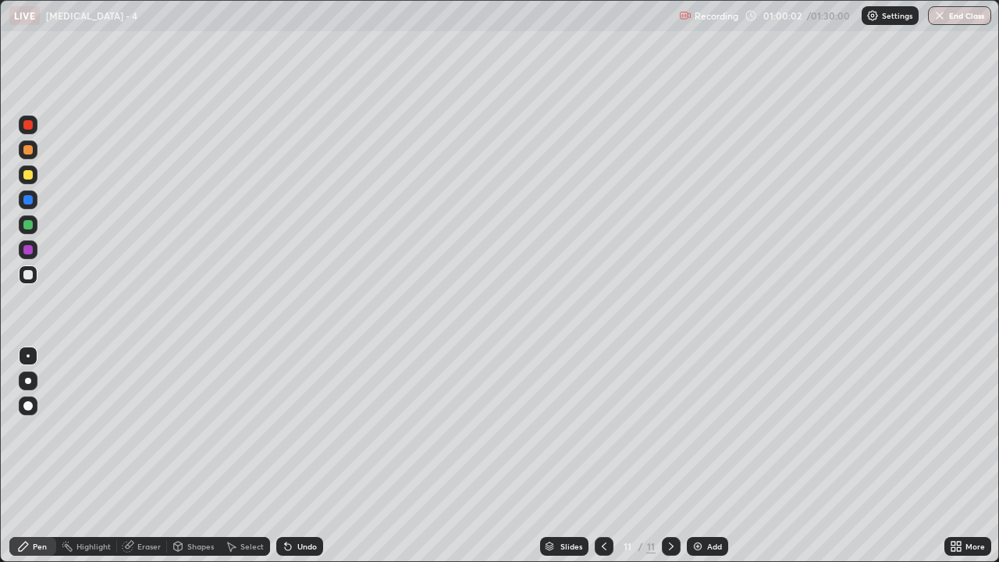
click at [140, 456] on div "Eraser" at bounding box center [142, 546] width 50 height 19
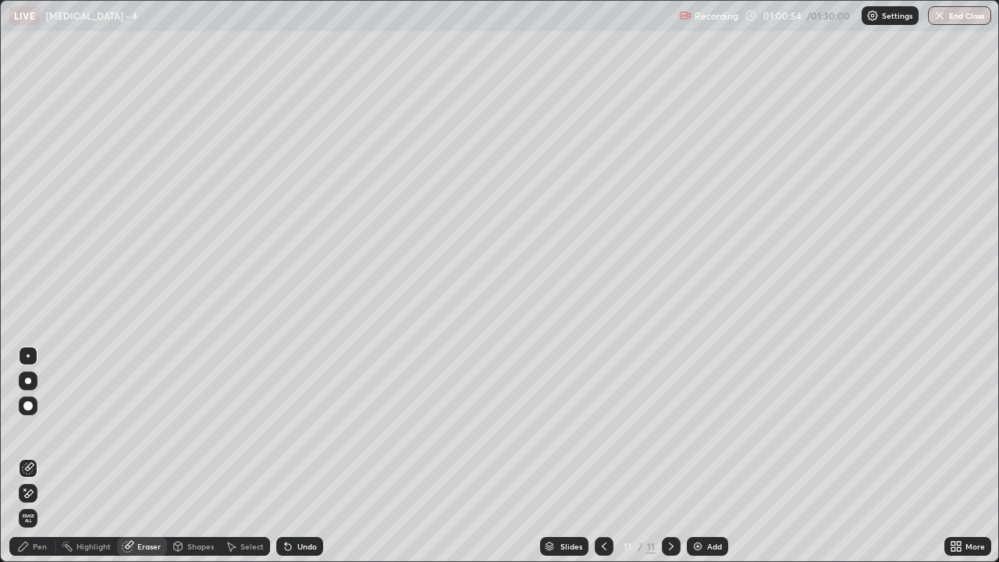
click at [46, 456] on div "Pen" at bounding box center [40, 546] width 14 height 8
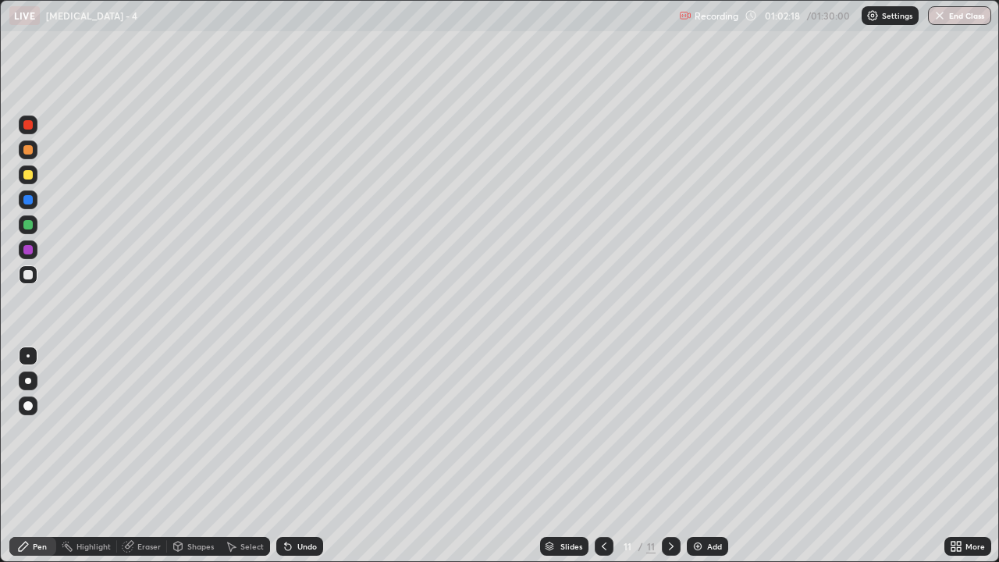
click at [602, 456] on icon at bounding box center [604, 546] width 12 height 12
click at [591, 456] on div "Slides 10 / 11 Add" at bounding box center [633, 545] width 621 height 31
click at [598, 456] on icon at bounding box center [604, 546] width 12 height 12
click at [669, 456] on icon at bounding box center [671, 546] width 12 height 12
click at [667, 456] on div at bounding box center [671, 545] width 19 height 31
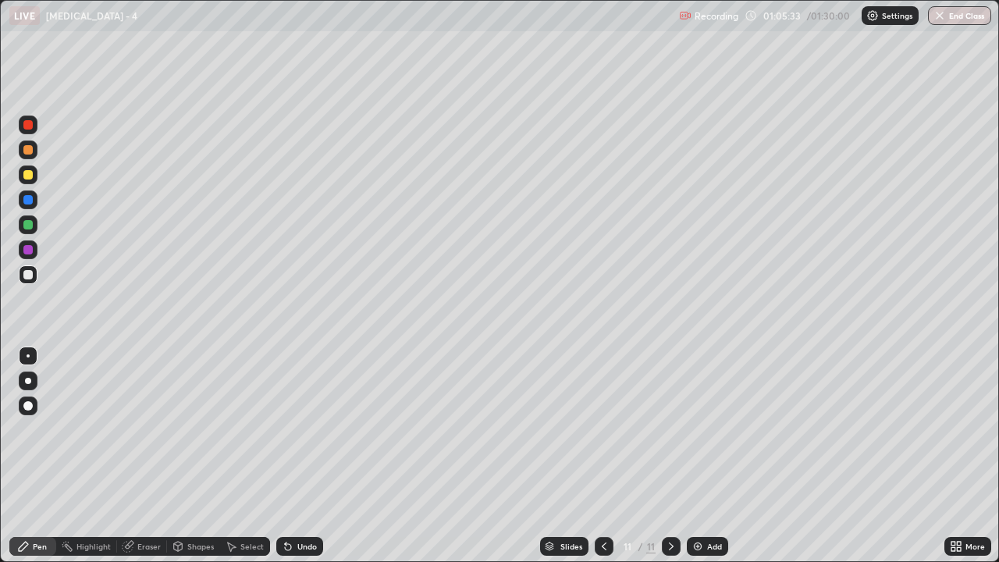
click at [711, 456] on div "Add" at bounding box center [714, 546] width 15 height 8
click at [141, 456] on div "Eraser" at bounding box center [148, 546] width 23 height 8
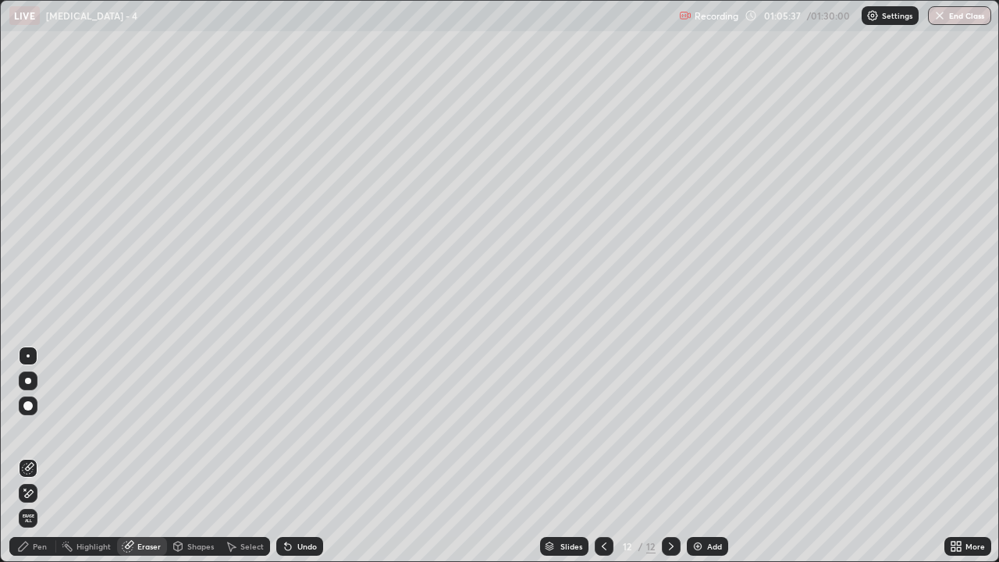
click at [37, 456] on div "Pen" at bounding box center [40, 546] width 14 height 8
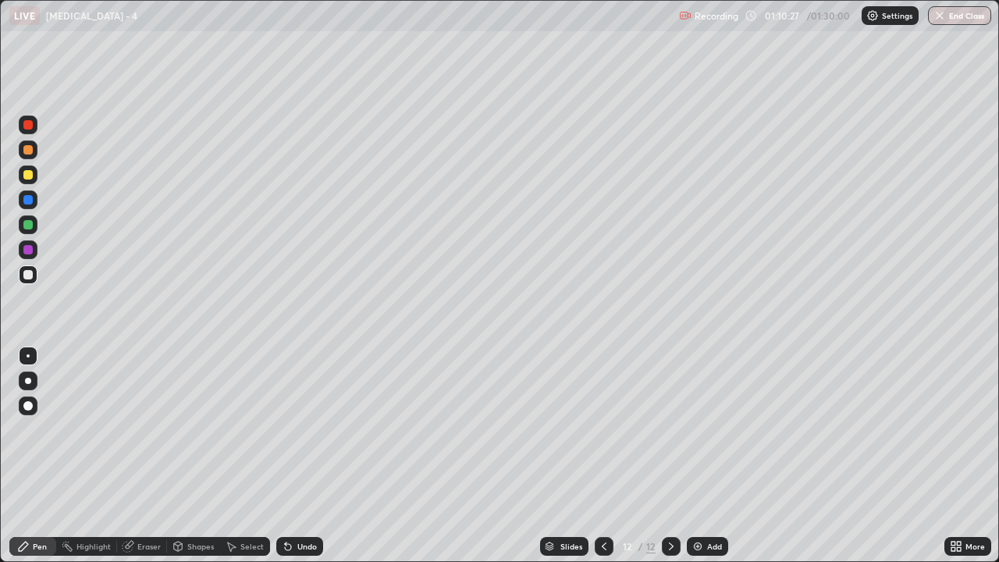
click at [713, 456] on div "Add" at bounding box center [714, 546] width 15 height 8
click at [154, 456] on div "Eraser" at bounding box center [148, 546] width 23 height 8
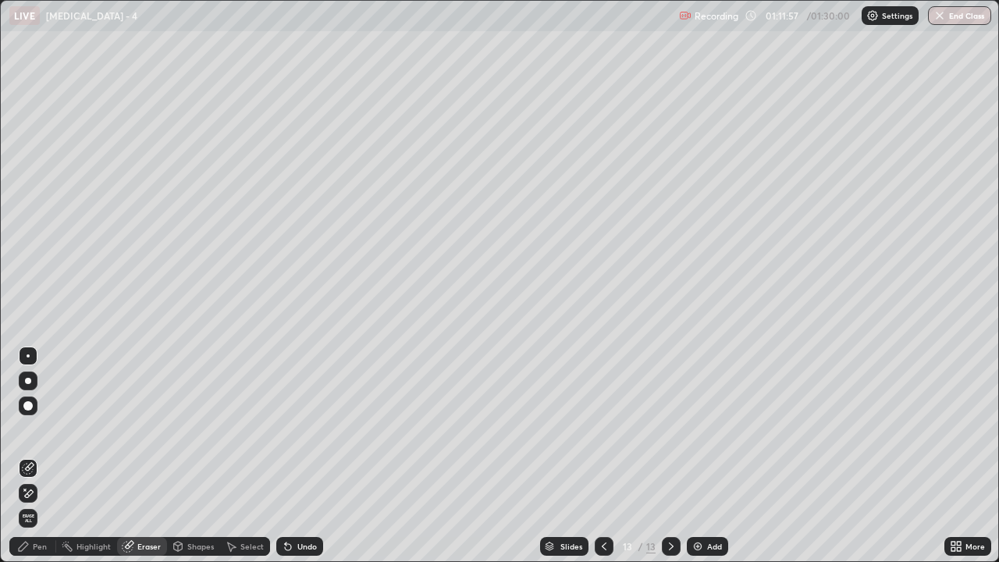
click at [41, 456] on div "Pen" at bounding box center [40, 546] width 14 height 8
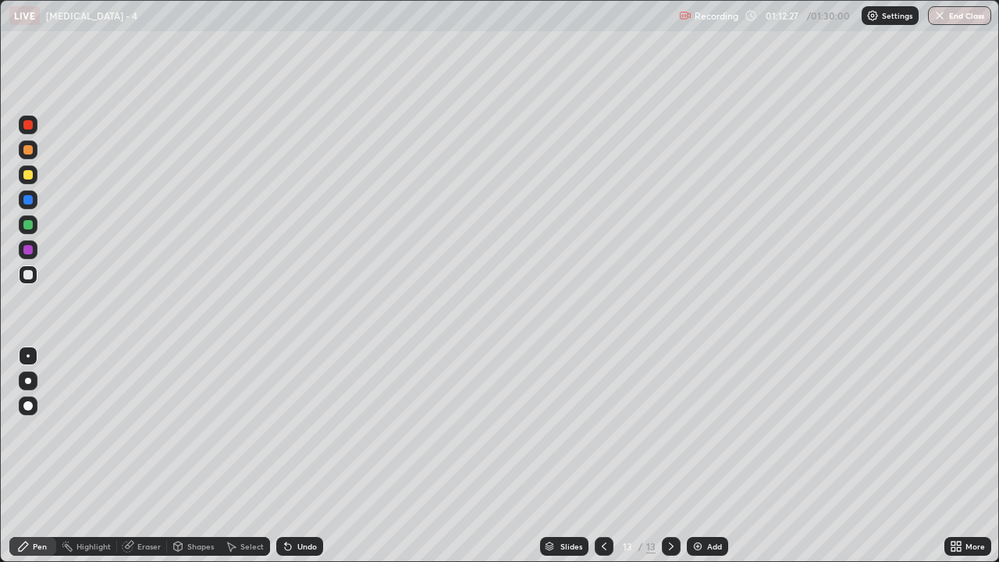
click at [144, 456] on div "Eraser" at bounding box center [142, 546] width 50 height 19
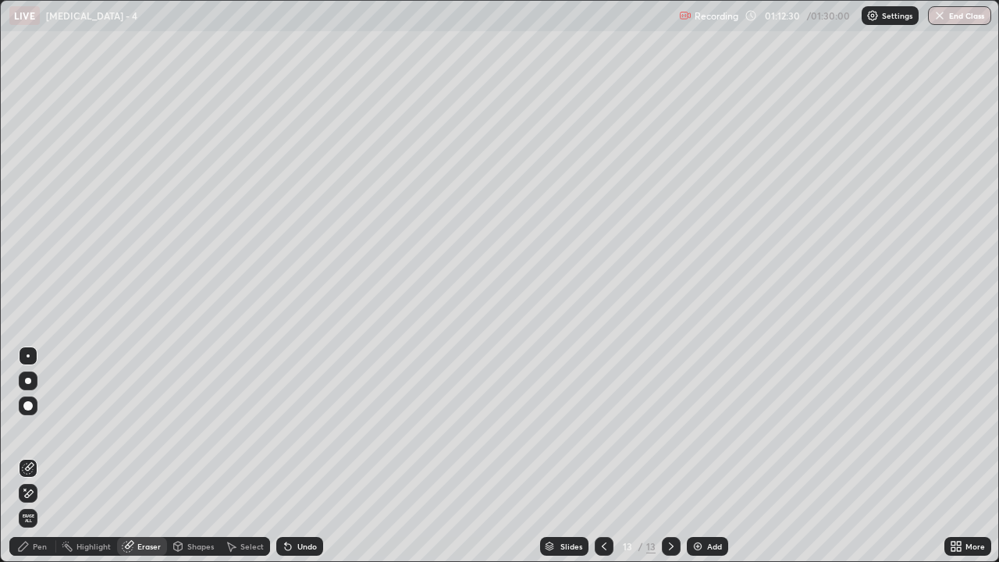
click at [44, 456] on div "Pen" at bounding box center [40, 546] width 14 height 8
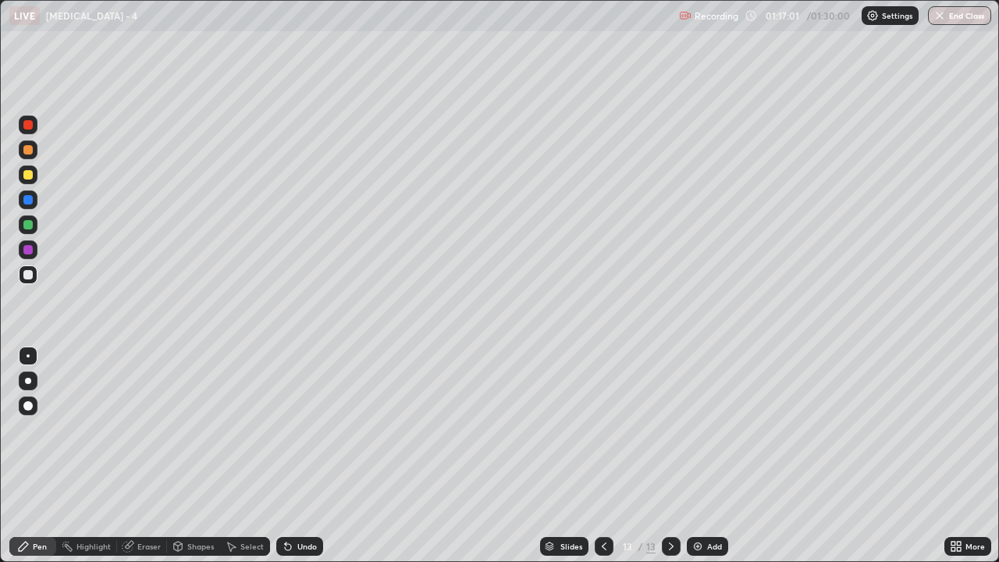
click at [708, 456] on div "Add" at bounding box center [714, 546] width 15 height 8
click at [147, 456] on div "Eraser" at bounding box center [148, 546] width 23 height 8
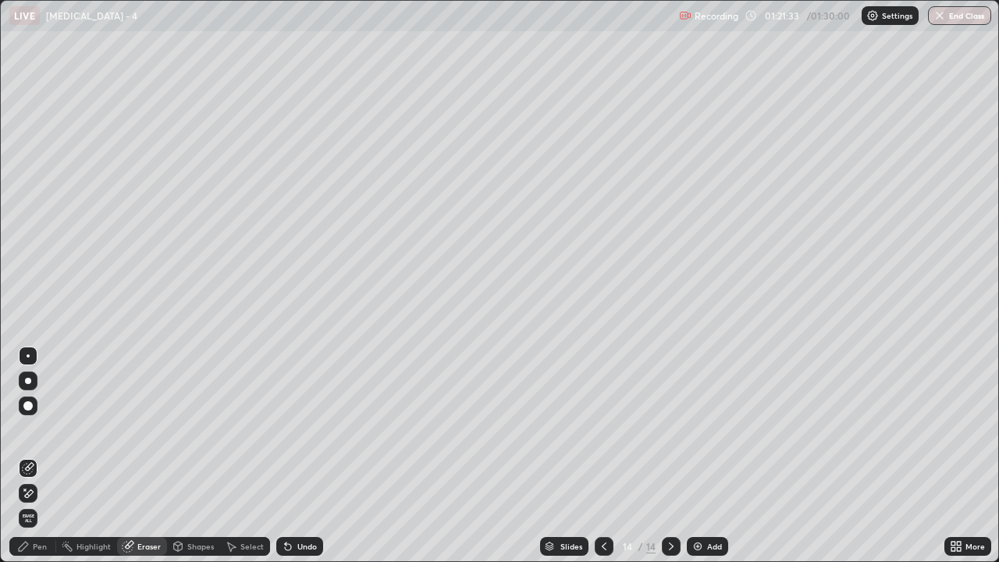
click at [44, 456] on div "Pen" at bounding box center [32, 546] width 47 height 19
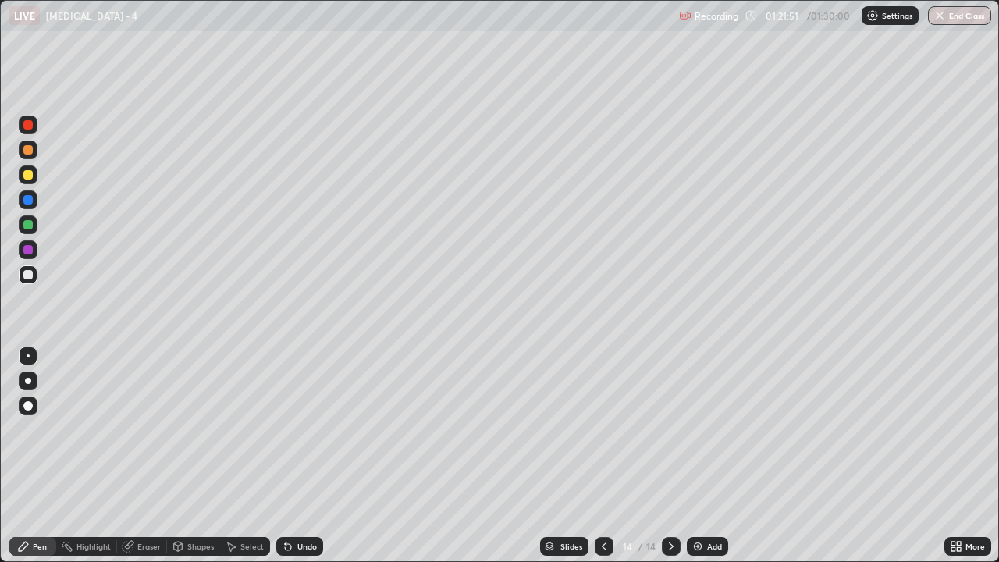
click at [147, 456] on div "Eraser" at bounding box center [148, 546] width 23 height 8
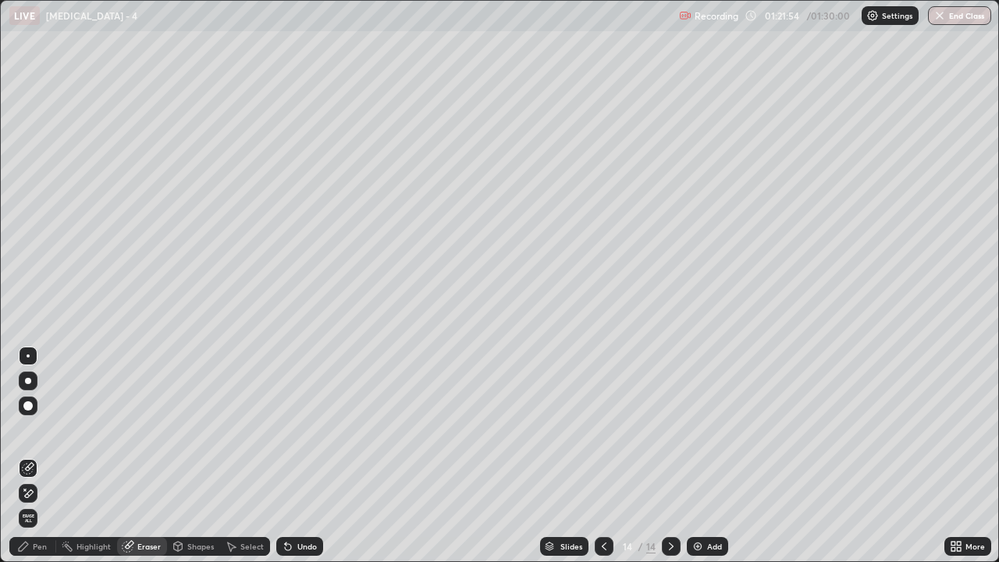
click at [40, 456] on div "Pen" at bounding box center [40, 546] width 14 height 8
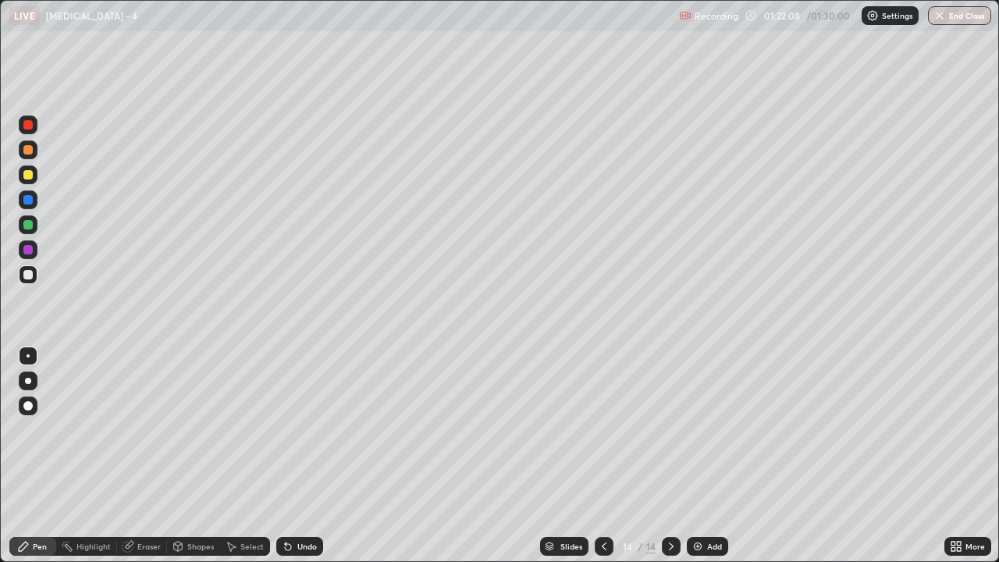
click at [45, 456] on div "Pen" at bounding box center [32, 546] width 47 height 19
click at [149, 456] on div "Eraser" at bounding box center [142, 546] width 50 height 19
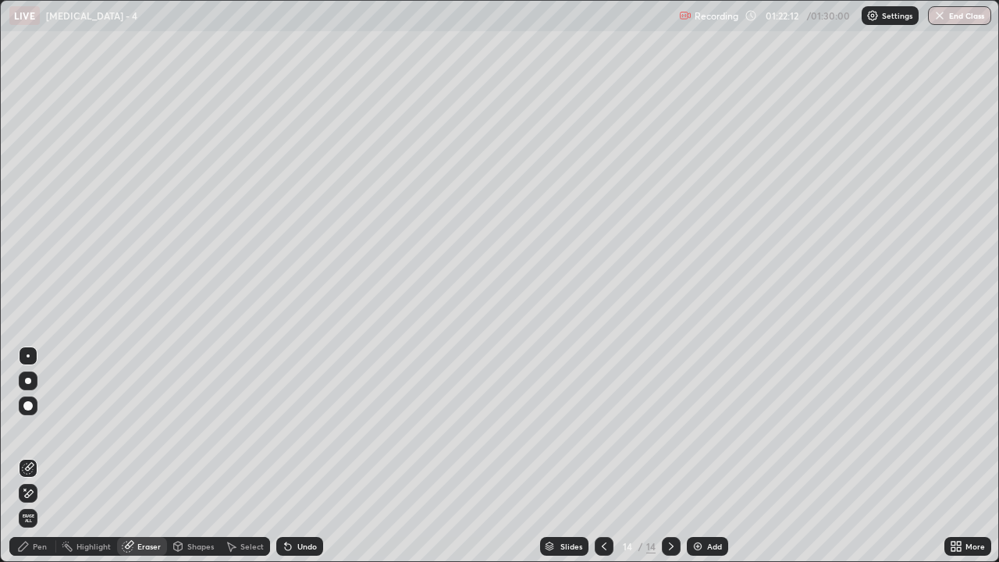
click at [43, 456] on div "Pen" at bounding box center [40, 546] width 14 height 8
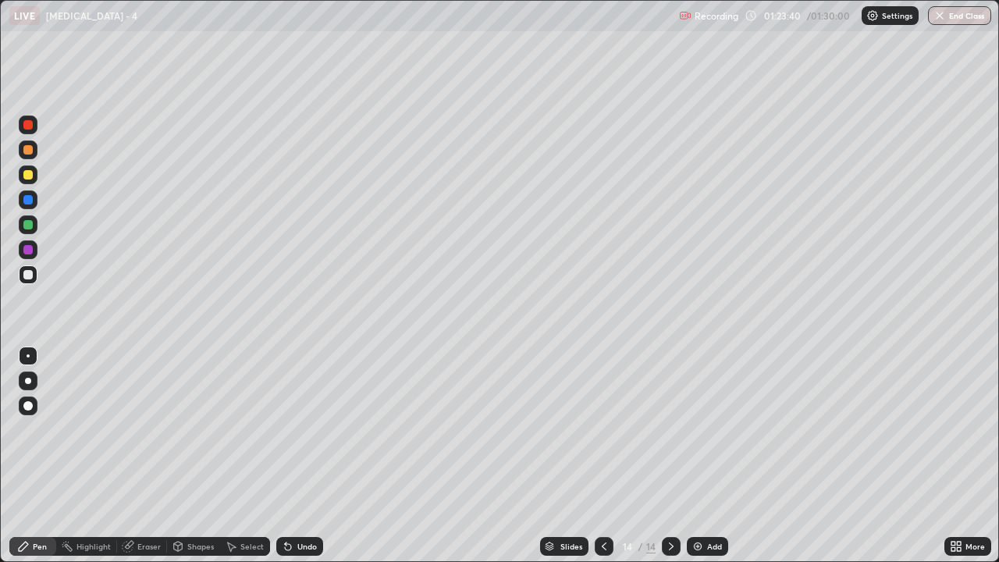
click at [712, 456] on div "Add" at bounding box center [707, 546] width 41 height 19
click at [144, 456] on div "Eraser" at bounding box center [148, 546] width 23 height 8
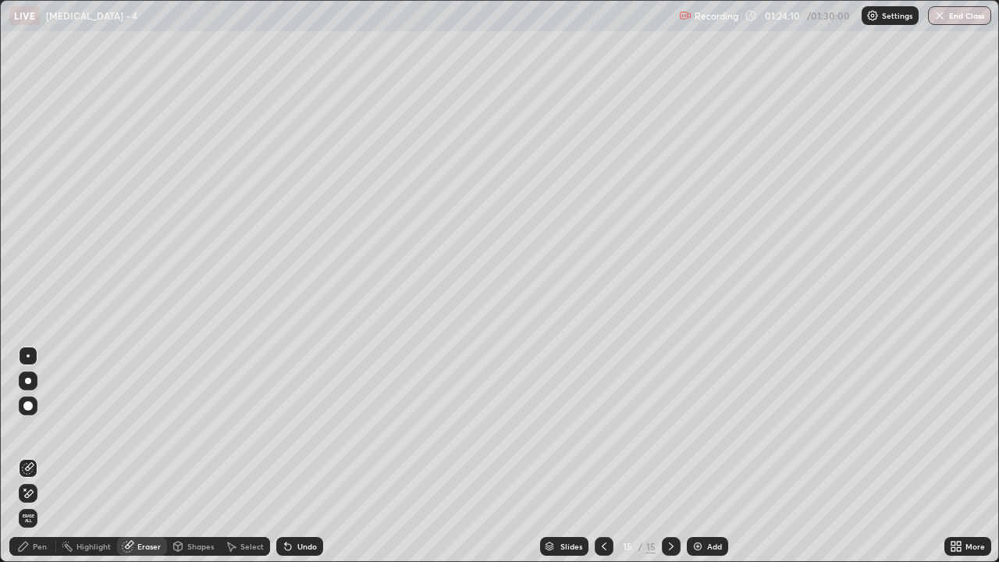
click at [41, 456] on div "Pen" at bounding box center [40, 546] width 14 height 8
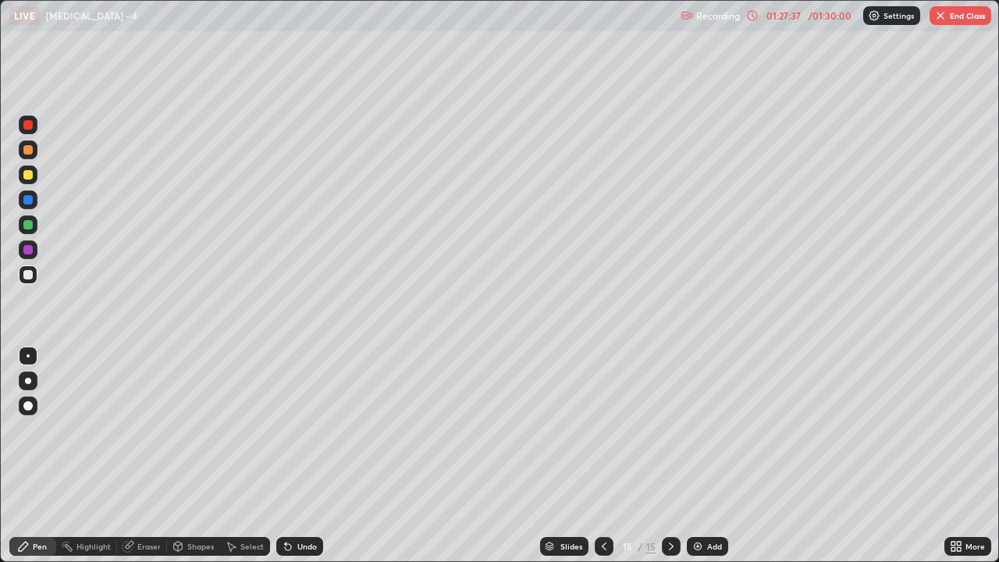
click at [602, 456] on icon at bounding box center [604, 546] width 12 height 12
click at [692, 456] on div "Add" at bounding box center [707, 546] width 41 height 19
click at [602, 456] on icon at bounding box center [604, 546] width 12 height 12
click at [669, 456] on icon at bounding box center [671, 546] width 12 height 12
click at [679, 456] on div at bounding box center [671, 546] width 19 height 19
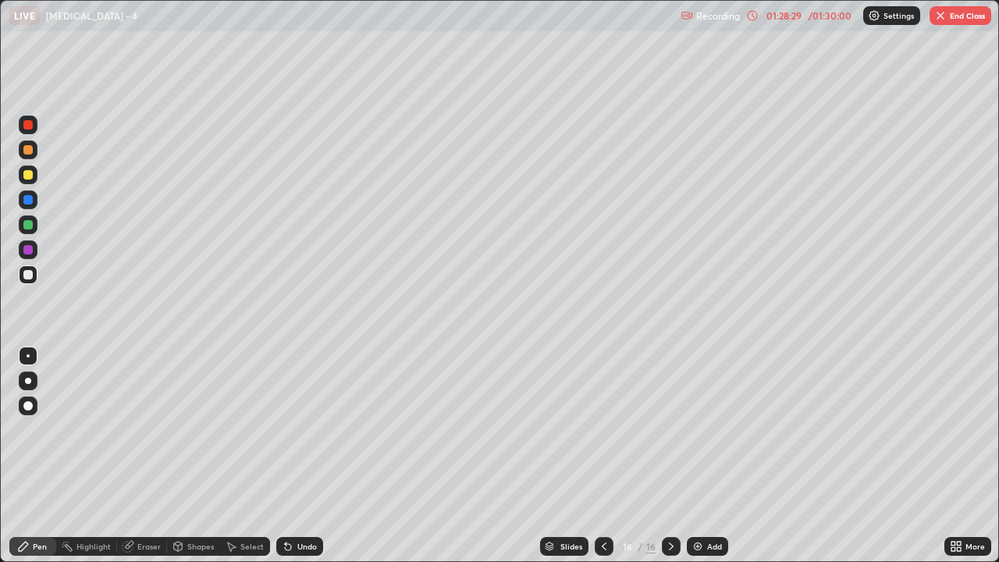
click at [149, 456] on div "Eraser" at bounding box center [148, 546] width 23 height 8
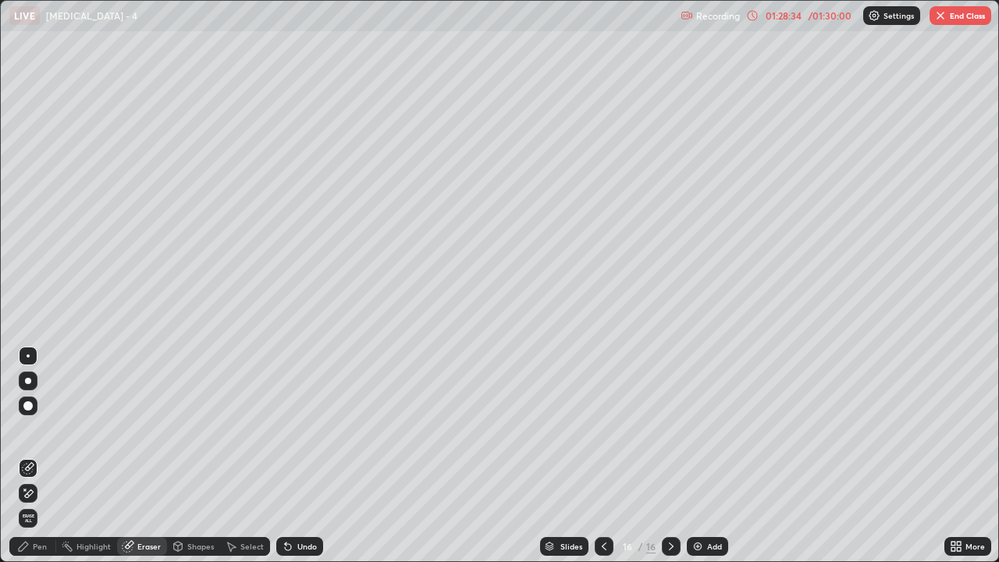
click at [36, 456] on div "Pen" at bounding box center [32, 546] width 47 height 19
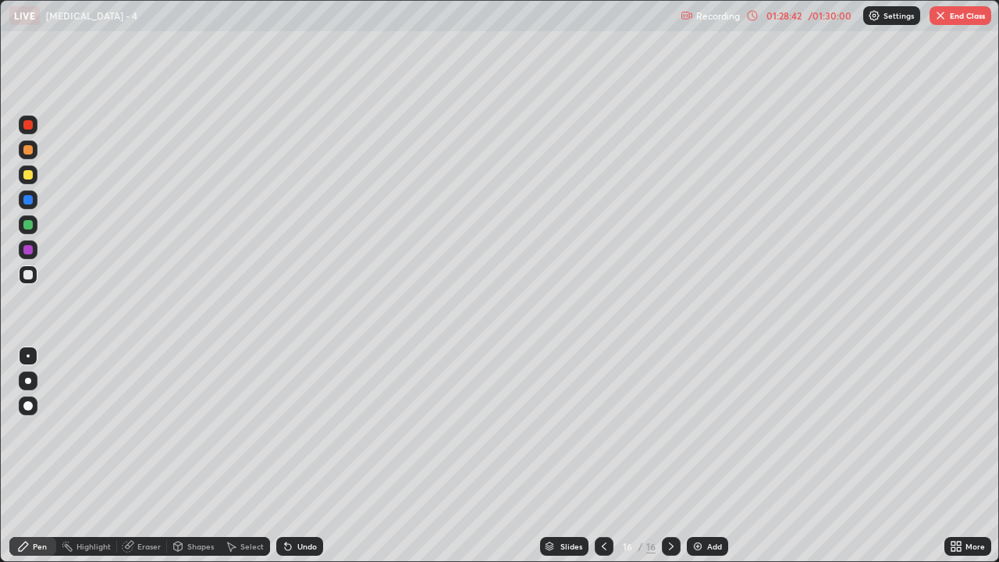
click at [156, 456] on div "Eraser" at bounding box center [148, 546] width 23 height 8
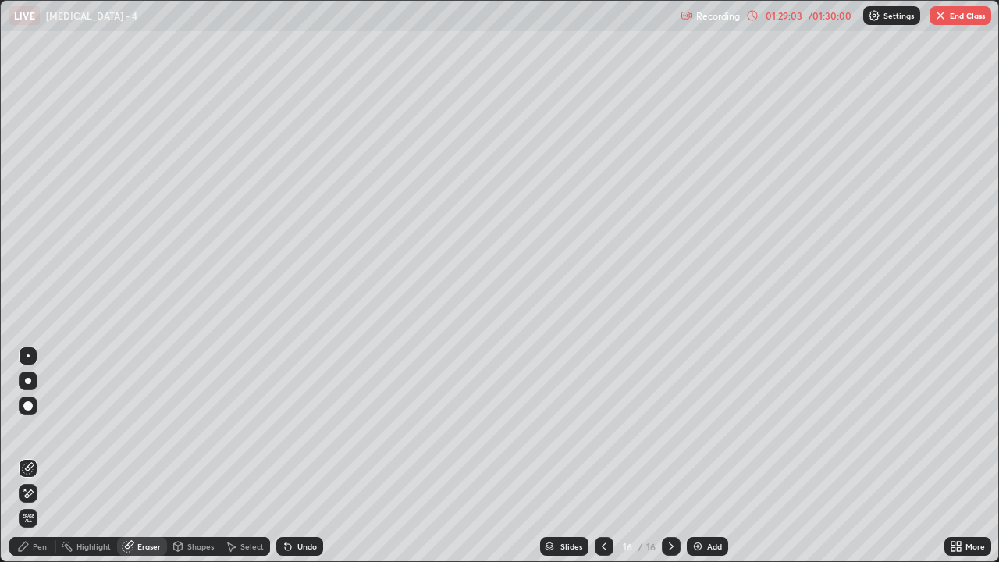
click at [45, 456] on div "Pen" at bounding box center [40, 546] width 14 height 8
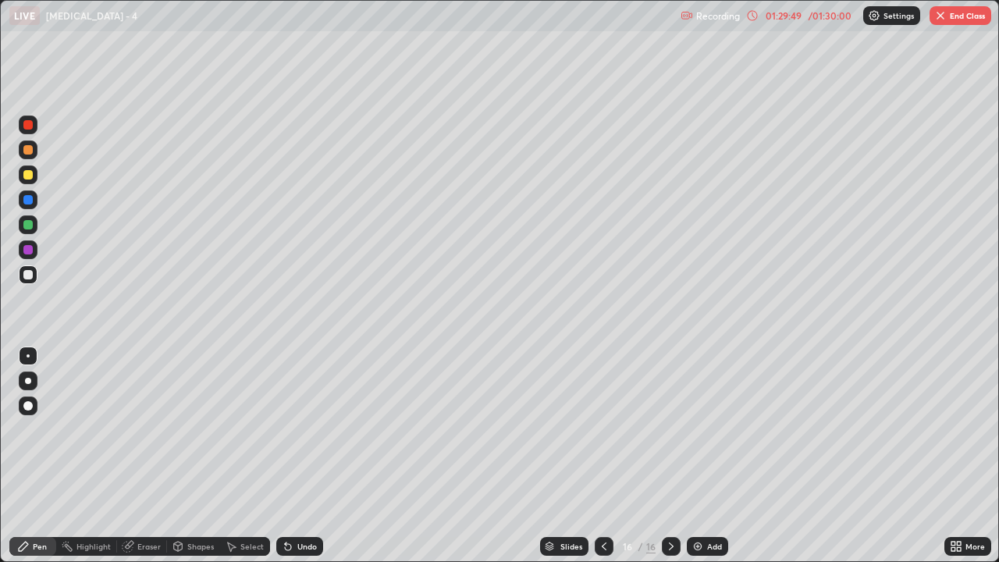
click at [41, 456] on div "Pen" at bounding box center [40, 546] width 14 height 8
click at [149, 456] on div "Eraser" at bounding box center [148, 546] width 23 height 8
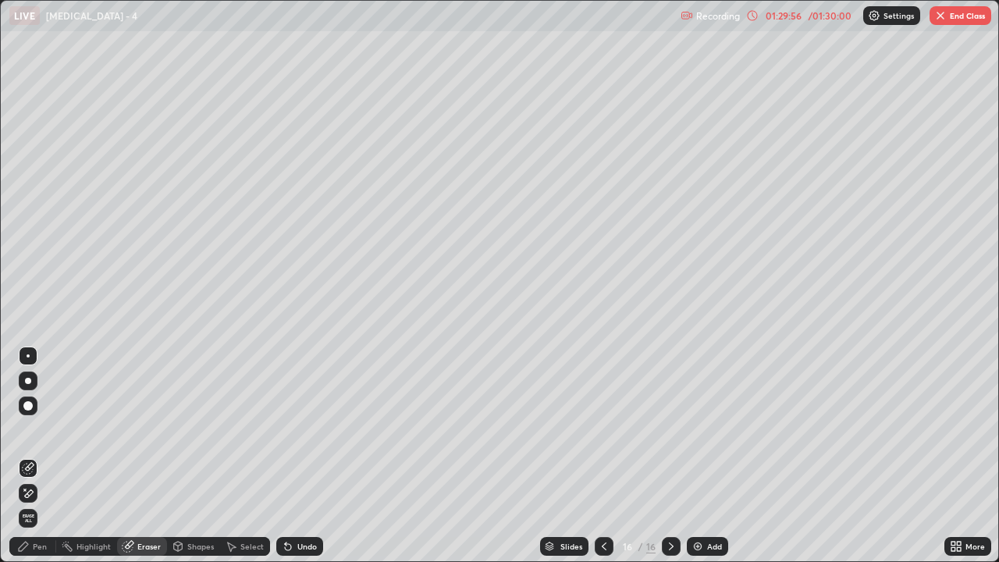
click at [43, 456] on div "Pen" at bounding box center [40, 546] width 14 height 8
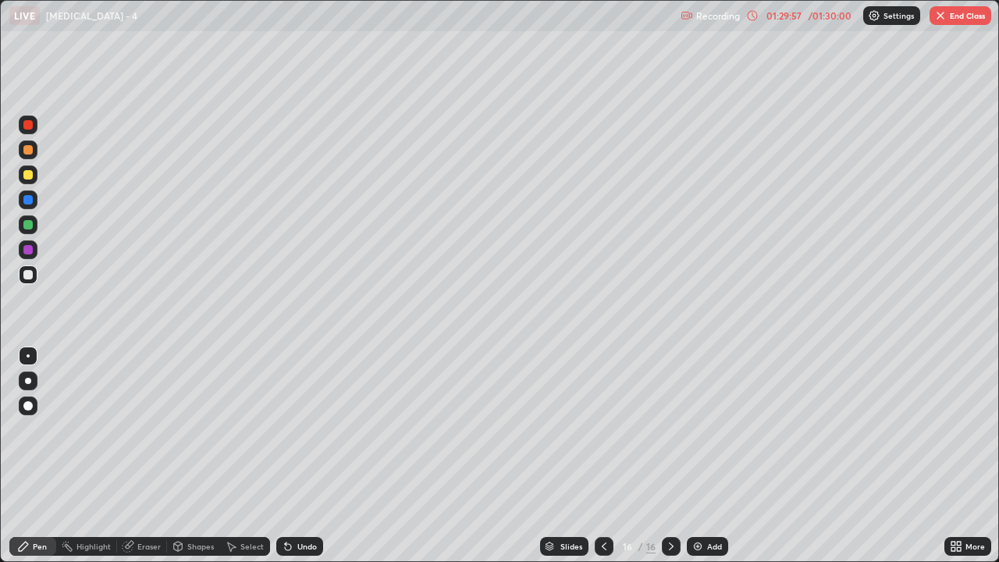
click at [149, 456] on div "Eraser" at bounding box center [148, 546] width 23 height 8
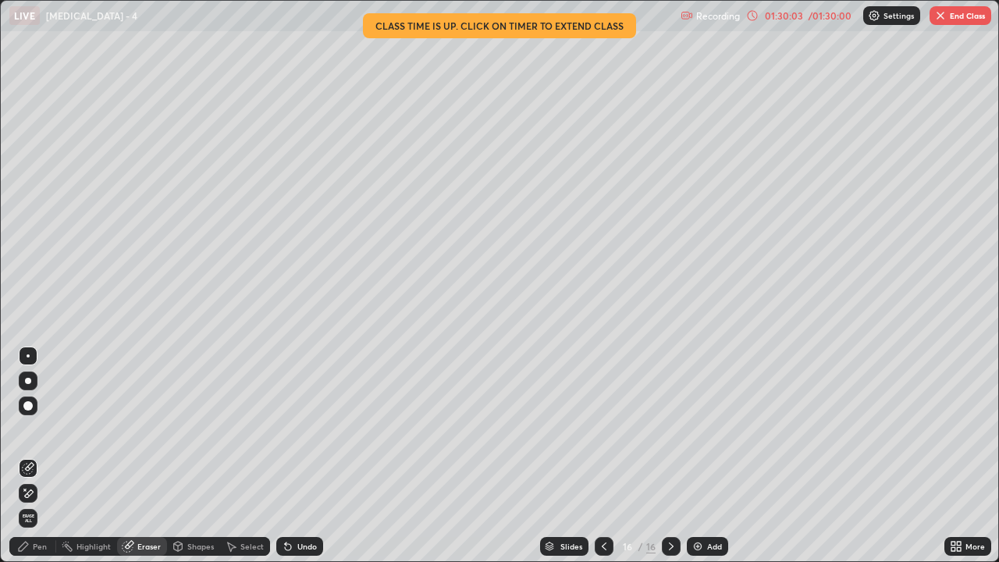
click at [37, 456] on div "Pen" at bounding box center [32, 546] width 47 height 19
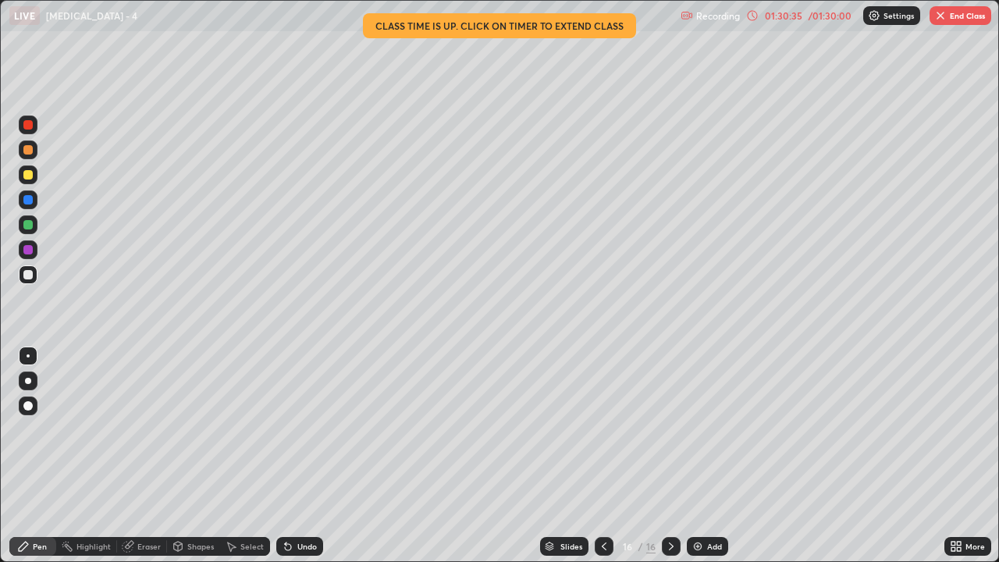
click at [152, 456] on div "Eraser" at bounding box center [148, 546] width 23 height 8
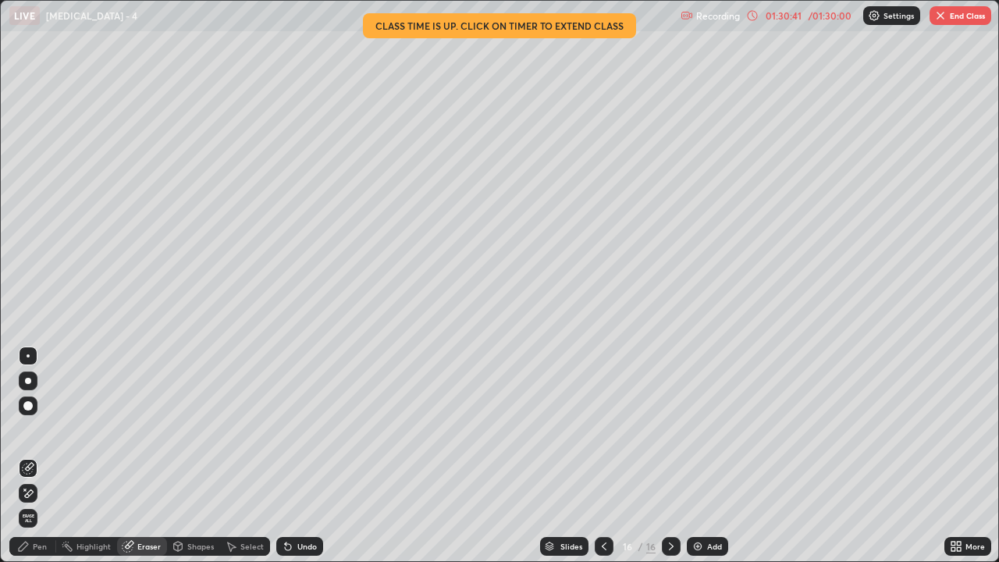
click at [41, 456] on div "Pen" at bounding box center [32, 546] width 47 height 19
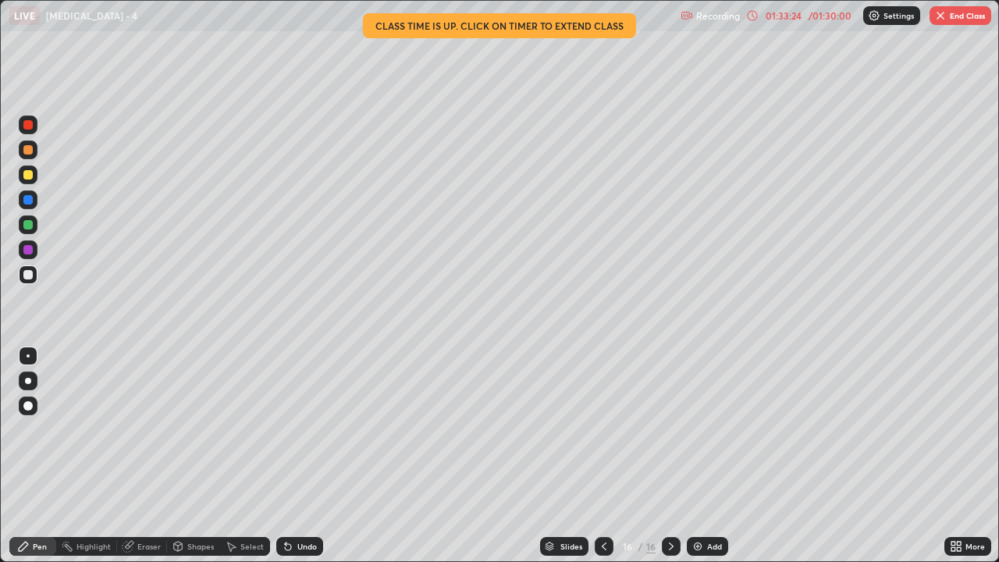
click at [711, 456] on div "Add" at bounding box center [714, 546] width 15 height 8
click at [156, 456] on div "Eraser" at bounding box center [148, 546] width 23 height 8
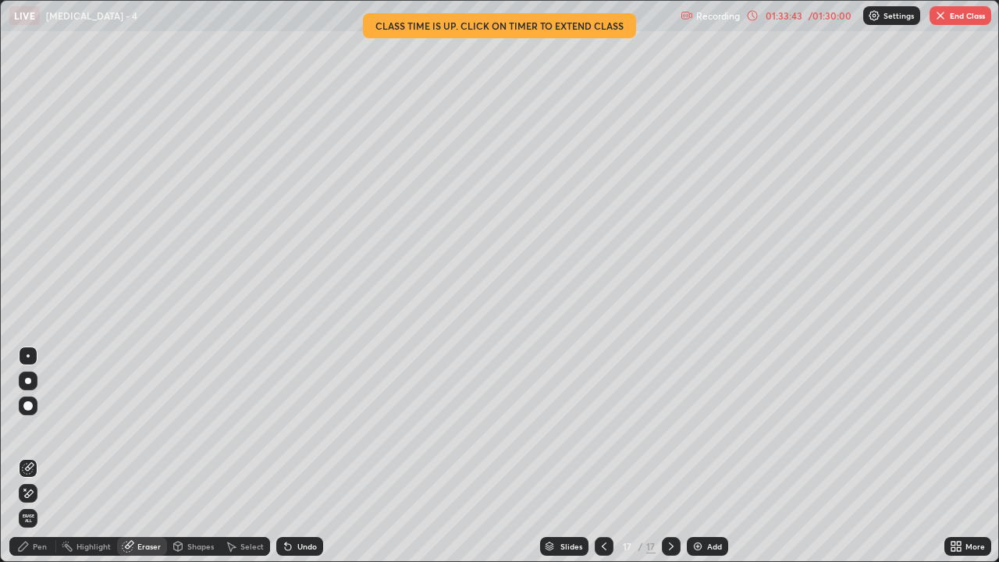
click at [48, 456] on div "Pen" at bounding box center [32, 546] width 47 height 19
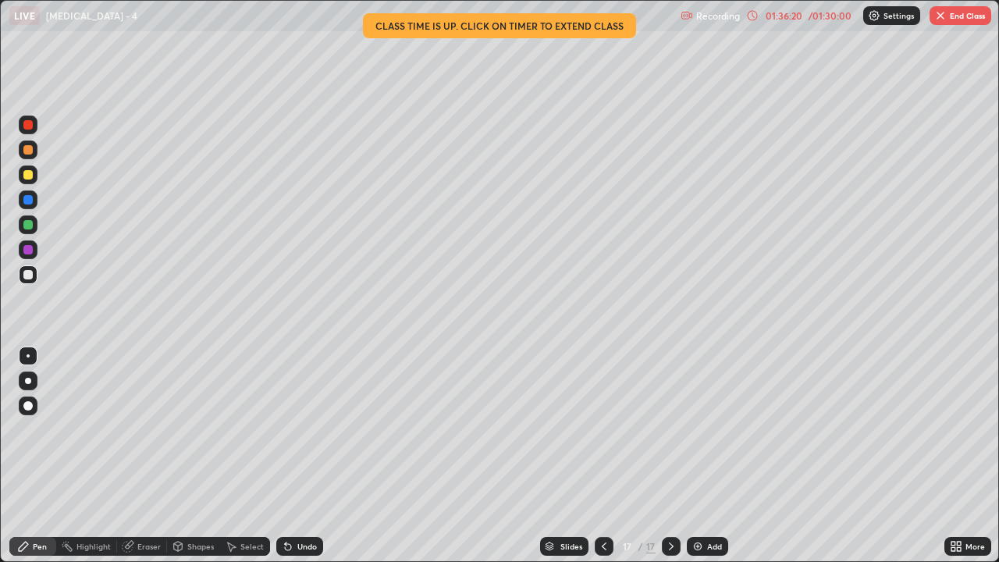
click at [152, 456] on div "Eraser" at bounding box center [148, 546] width 23 height 8
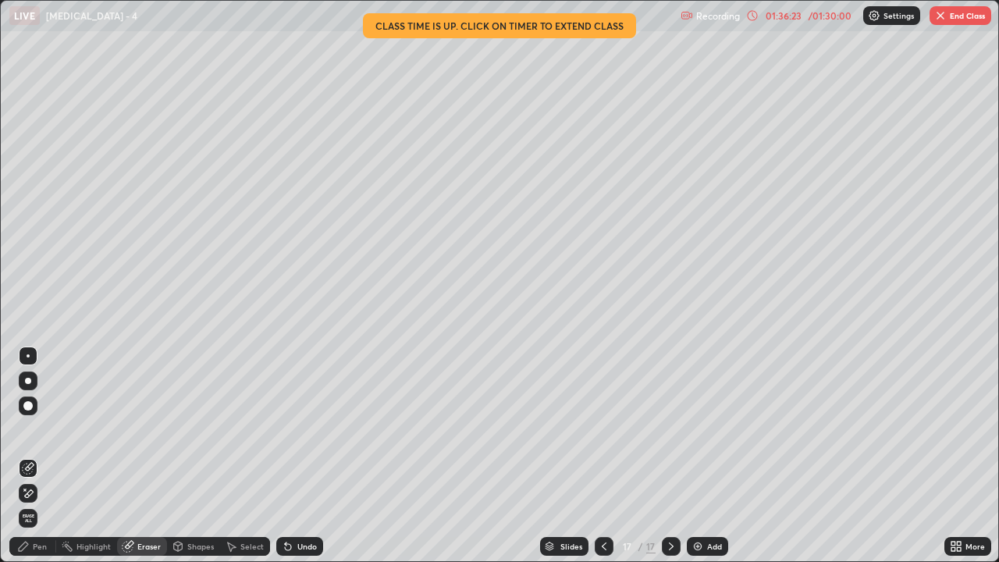
click at [48, 456] on div "Pen" at bounding box center [32, 546] width 47 height 19
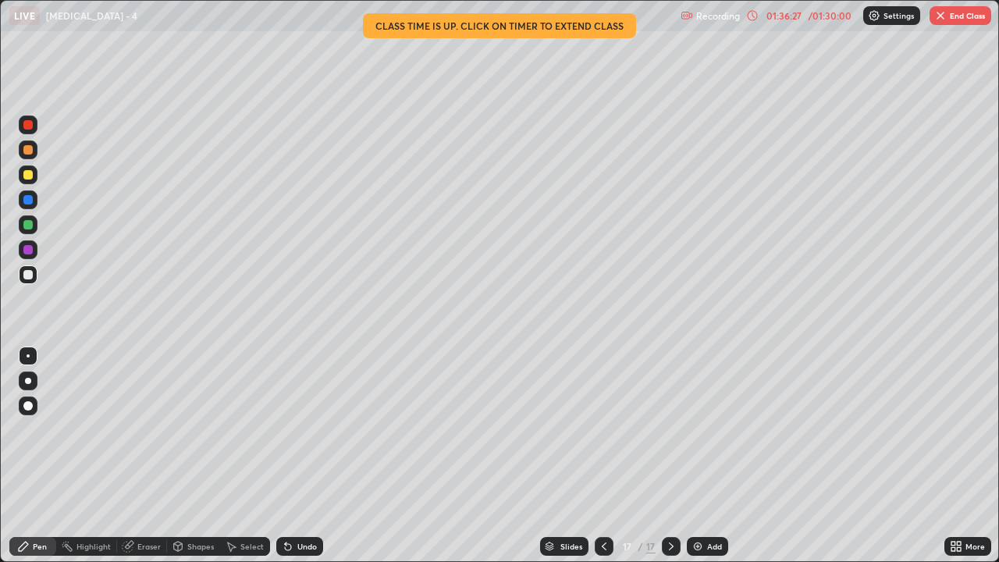
click at [146, 456] on div "Eraser" at bounding box center [148, 546] width 23 height 8
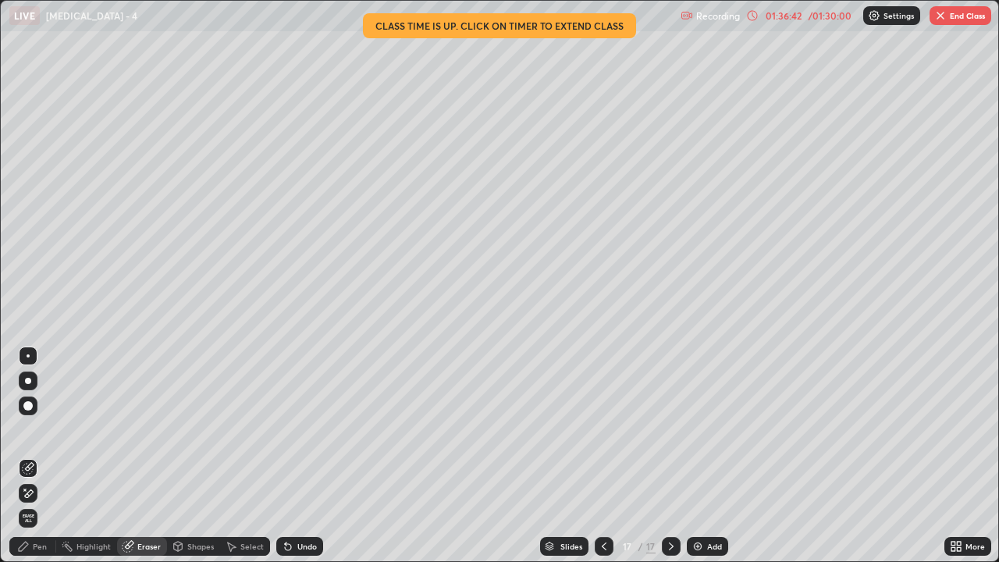
click at [34, 456] on div "Pen" at bounding box center [40, 546] width 14 height 8
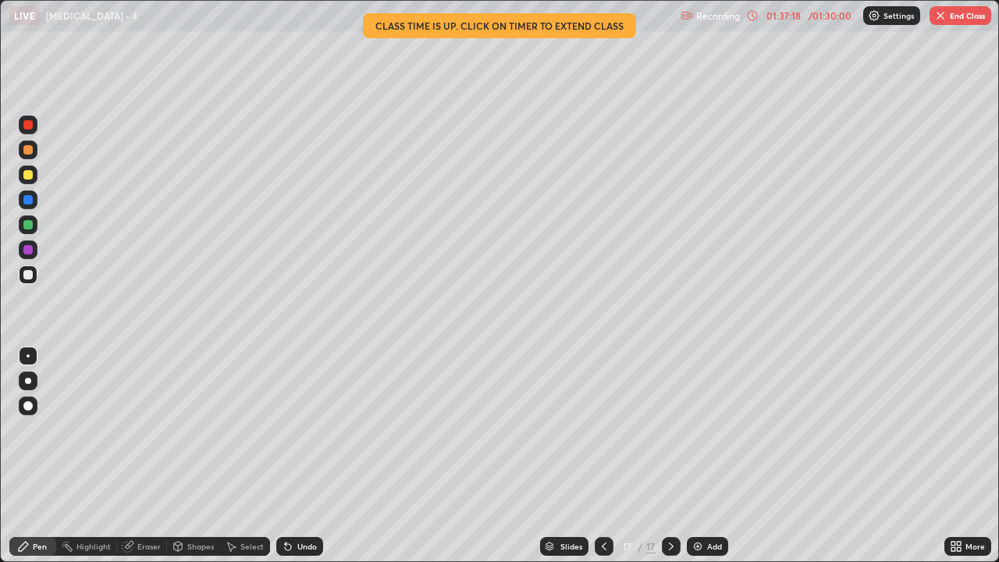
click at [149, 456] on div "Eraser" at bounding box center [148, 546] width 23 height 8
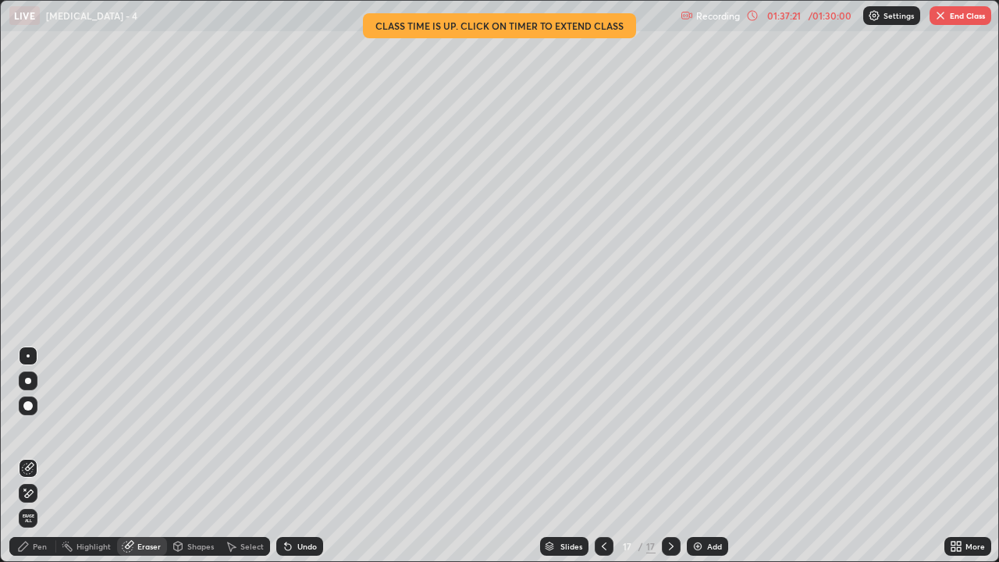
click at [42, 456] on div "Pen" at bounding box center [40, 546] width 14 height 8
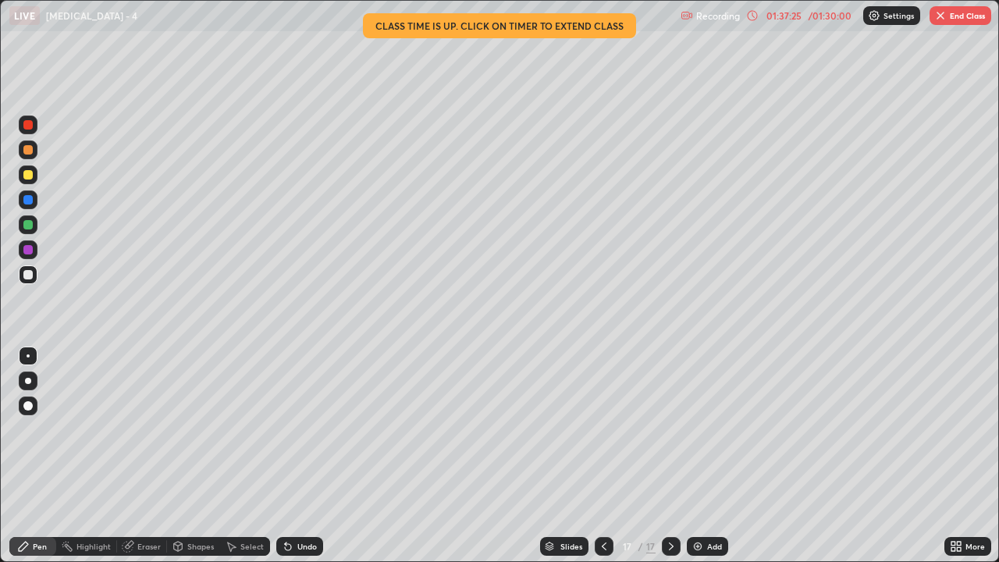
click at [154, 456] on div "Eraser" at bounding box center [148, 546] width 23 height 8
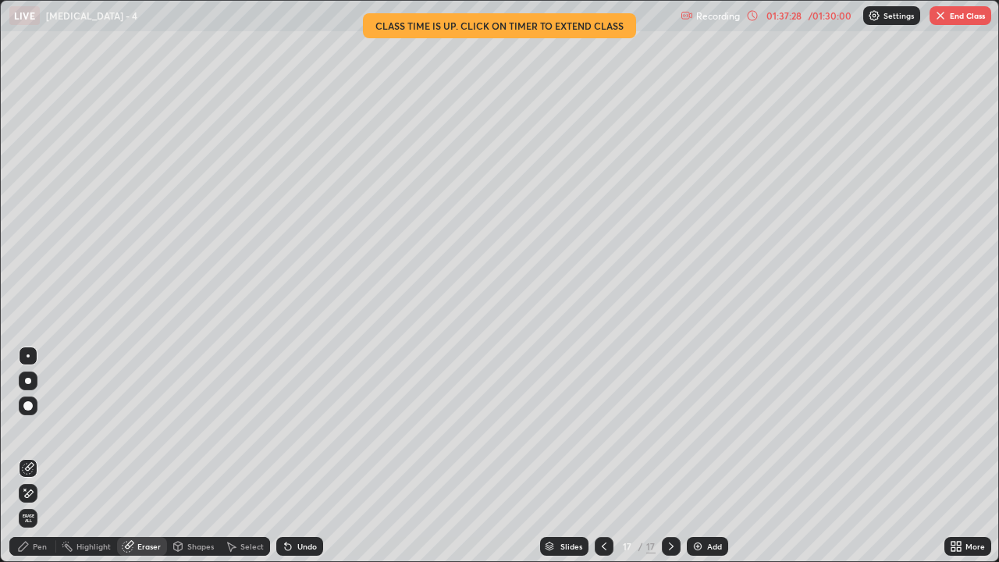
click at [49, 456] on div "Pen" at bounding box center [32, 546] width 47 height 19
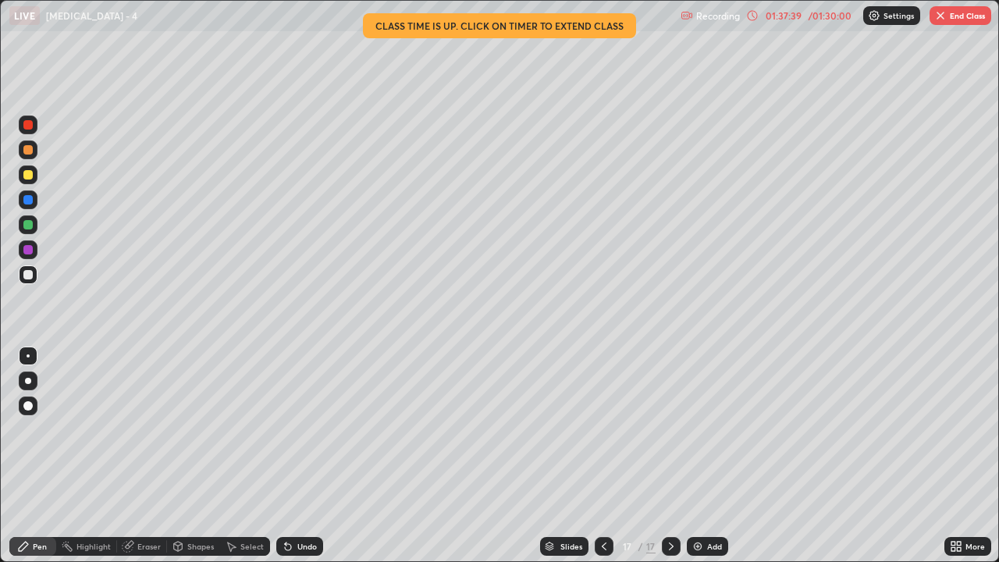
click at [101, 456] on div "Highlight" at bounding box center [93, 546] width 34 height 8
click at [146, 456] on div "Eraser" at bounding box center [148, 546] width 23 height 8
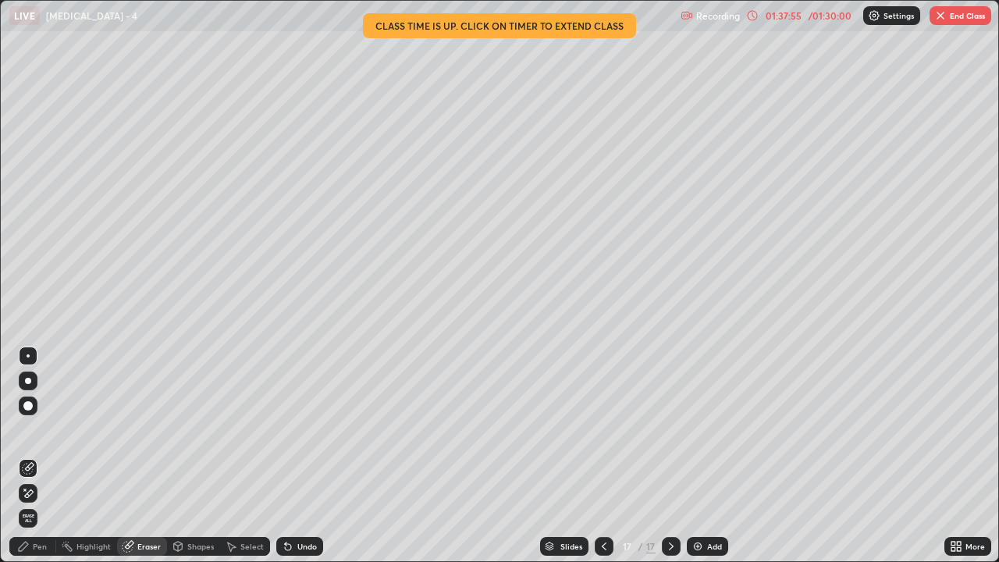
click at [43, 456] on div "Pen" at bounding box center [40, 546] width 14 height 8
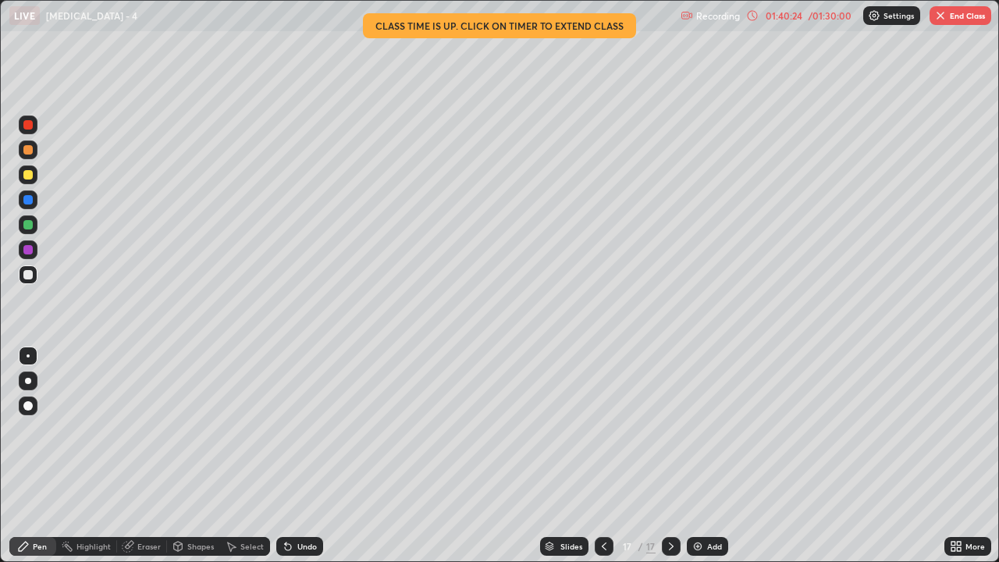
click at [952, 13] on button "End Class" at bounding box center [960, 15] width 62 height 19
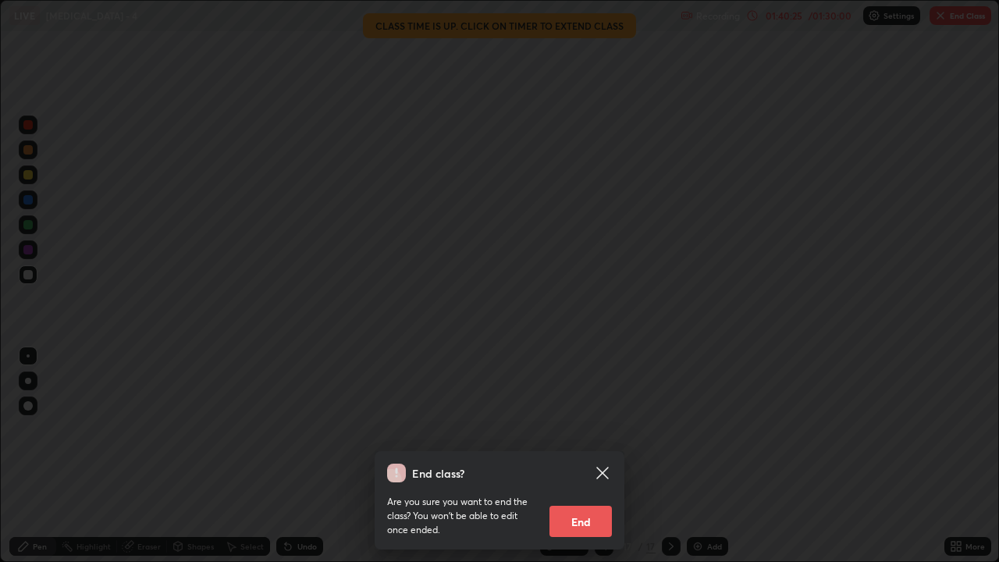
click at [580, 456] on button "End" at bounding box center [580, 521] width 62 height 31
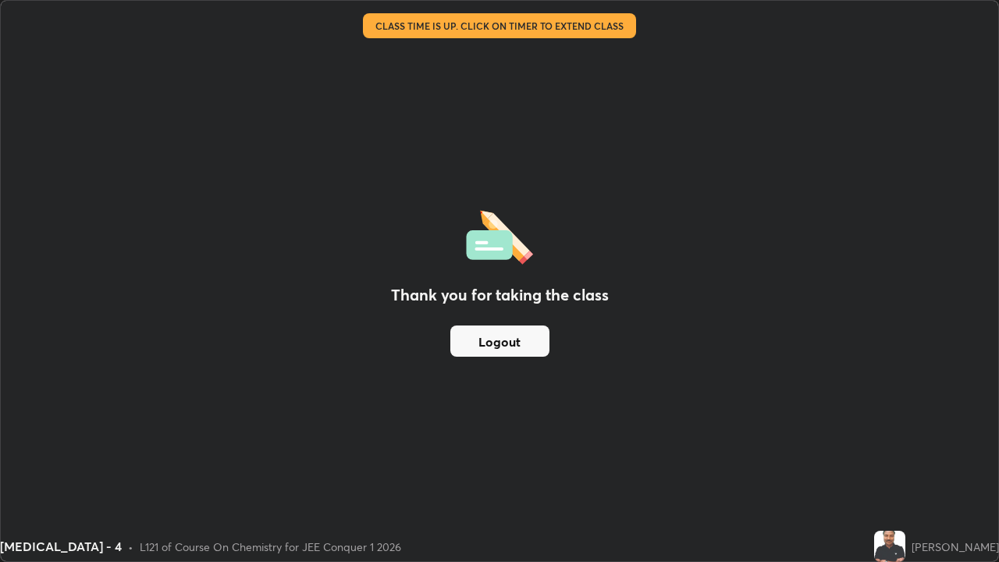
click at [504, 341] on button "Logout" at bounding box center [499, 340] width 99 height 31
click at [470, 345] on button "Logout" at bounding box center [499, 340] width 99 height 31
click at [532, 343] on button "Logout" at bounding box center [499, 340] width 99 height 31
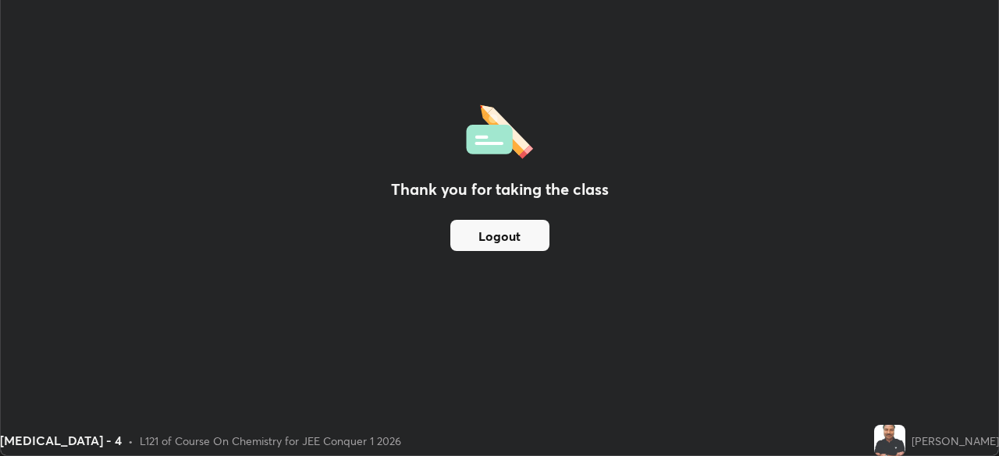
scroll to position [77558, 77016]
